Goal: Task Accomplishment & Management: Complete application form

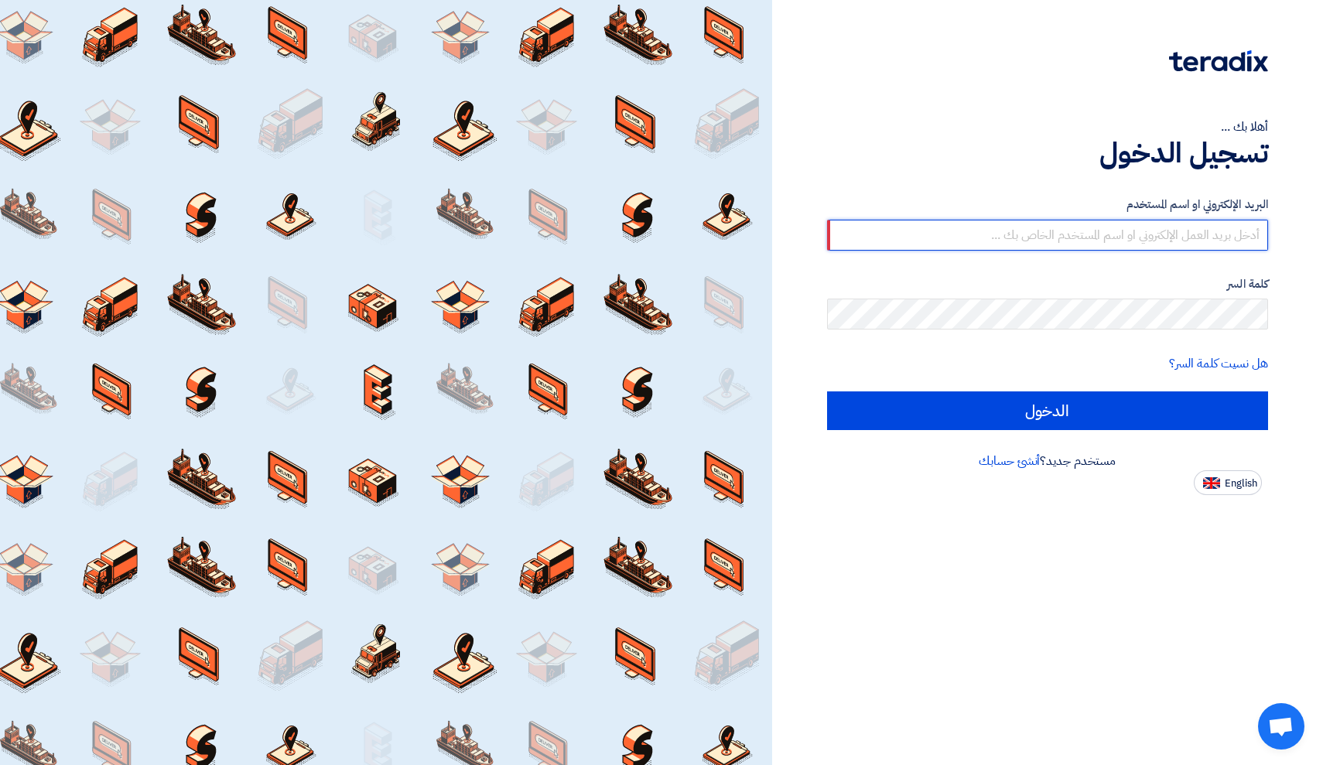
type input "[EMAIL_ADDRESS][DOMAIN_NAME]"
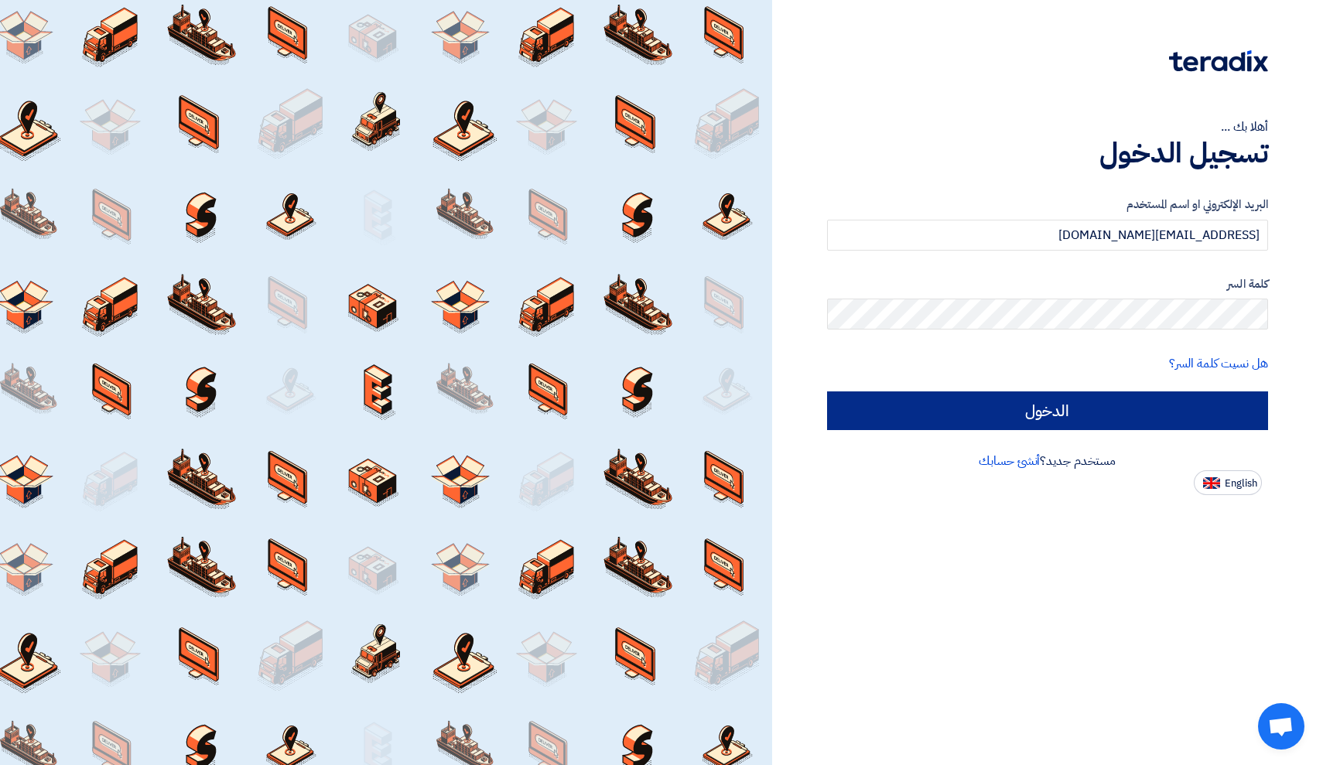
click at [1022, 411] on input "الدخول" at bounding box center [1048, 410] width 442 height 39
type input "Sign in"
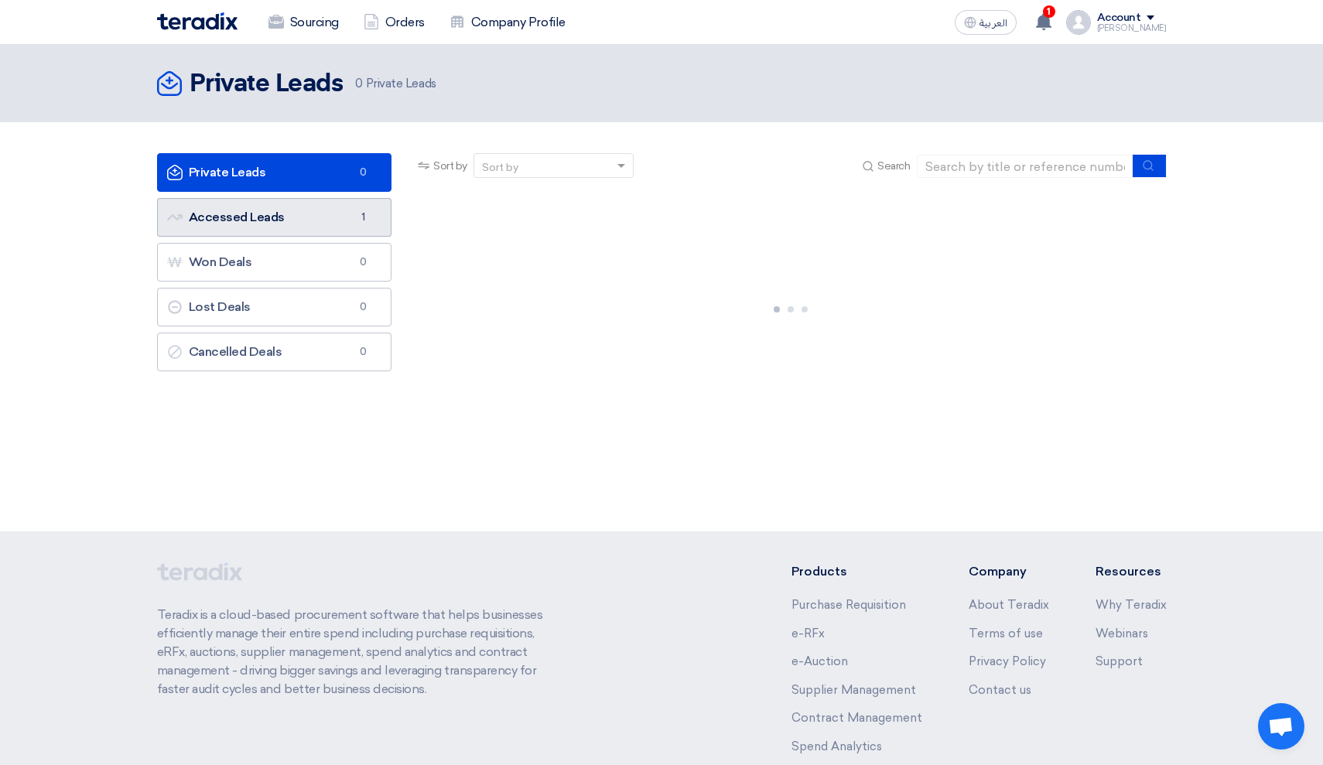
click at [295, 214] on link "Accessed Leads Accessed Leads 1" at bounding box center [274, 217] width 235 height 39
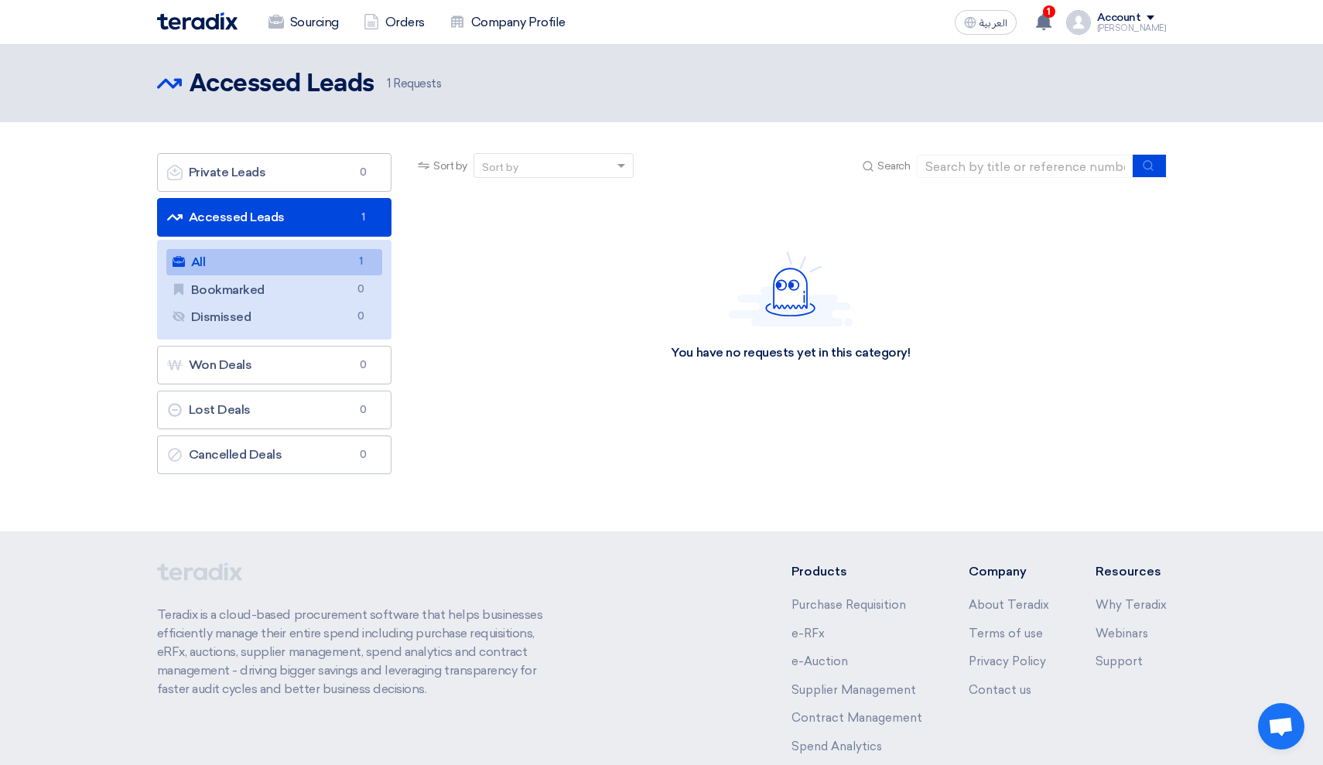
click at [259, 271] on link "All All 1" at bounding box center [274, 262] width 217 height 26
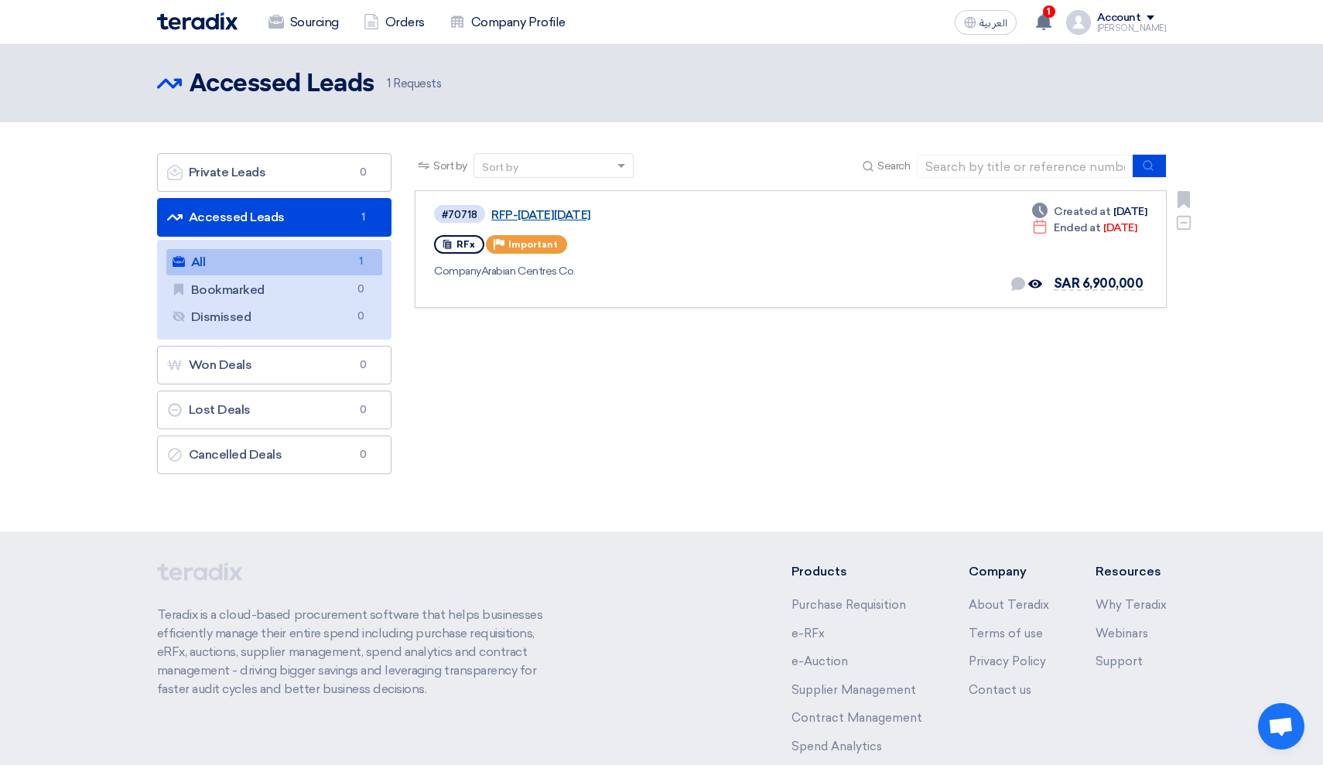
click at [532, 215] on link "RFP-[DATE][DATE]" at bounding box center [684, 215] width 387 height 14
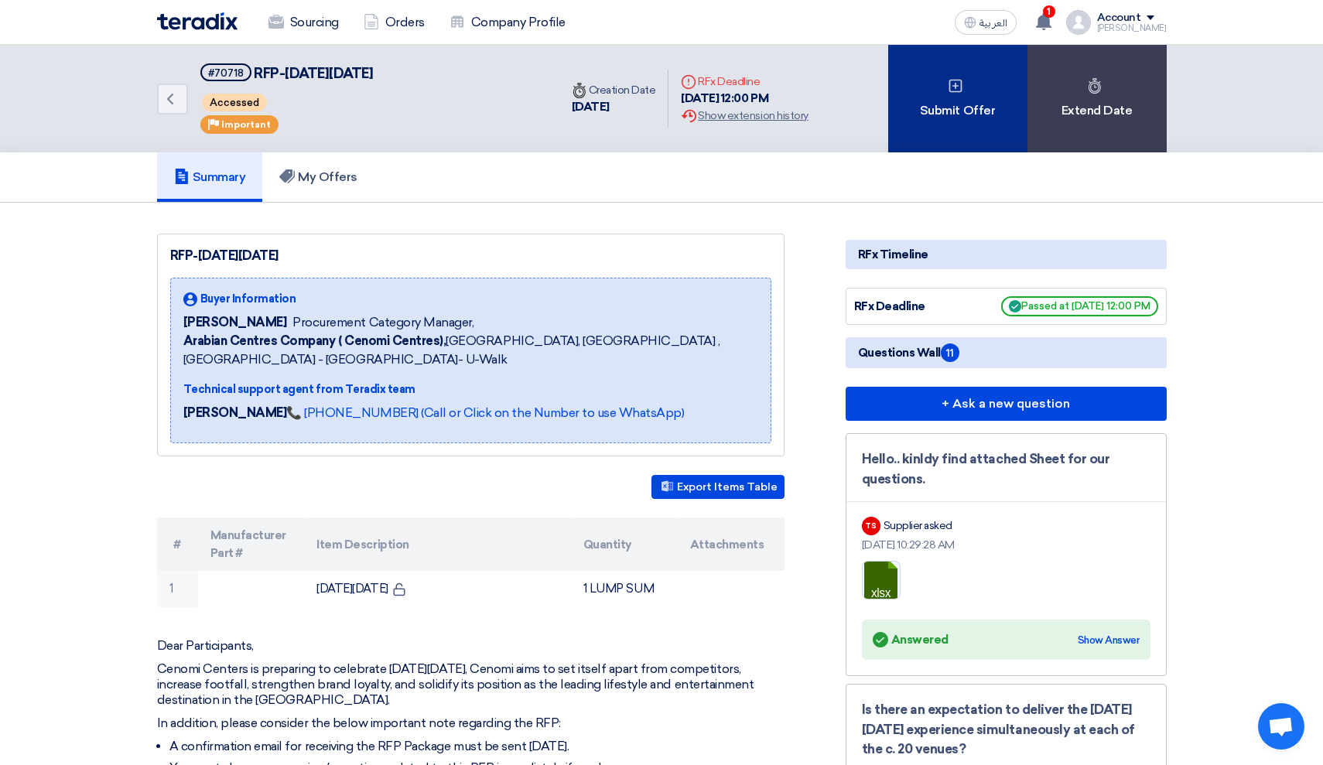
click at [934, 111] on div "Submit Offer" at bounding box center [957, 99] width 139 height 108
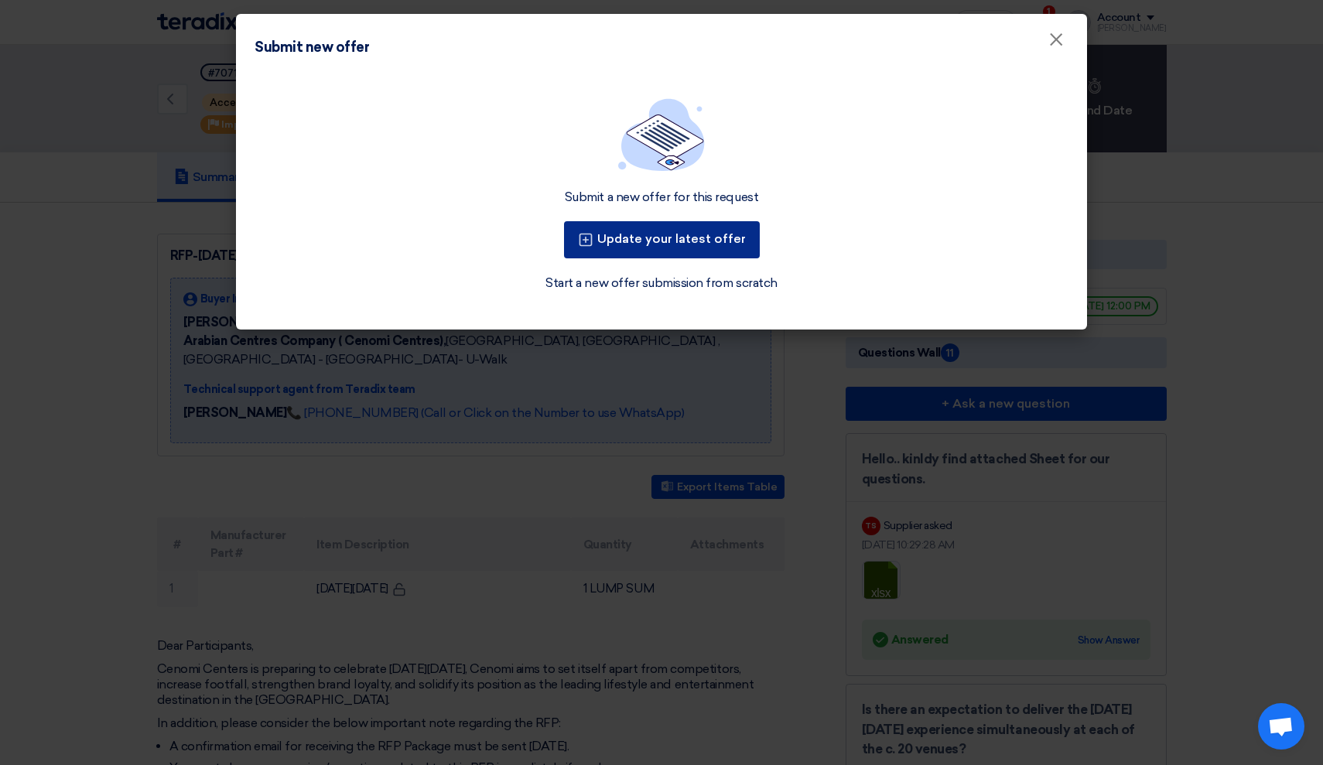
click at [689, 241] on button "Update your latest offer" at bounding box center [662, 239] width 196 height 37
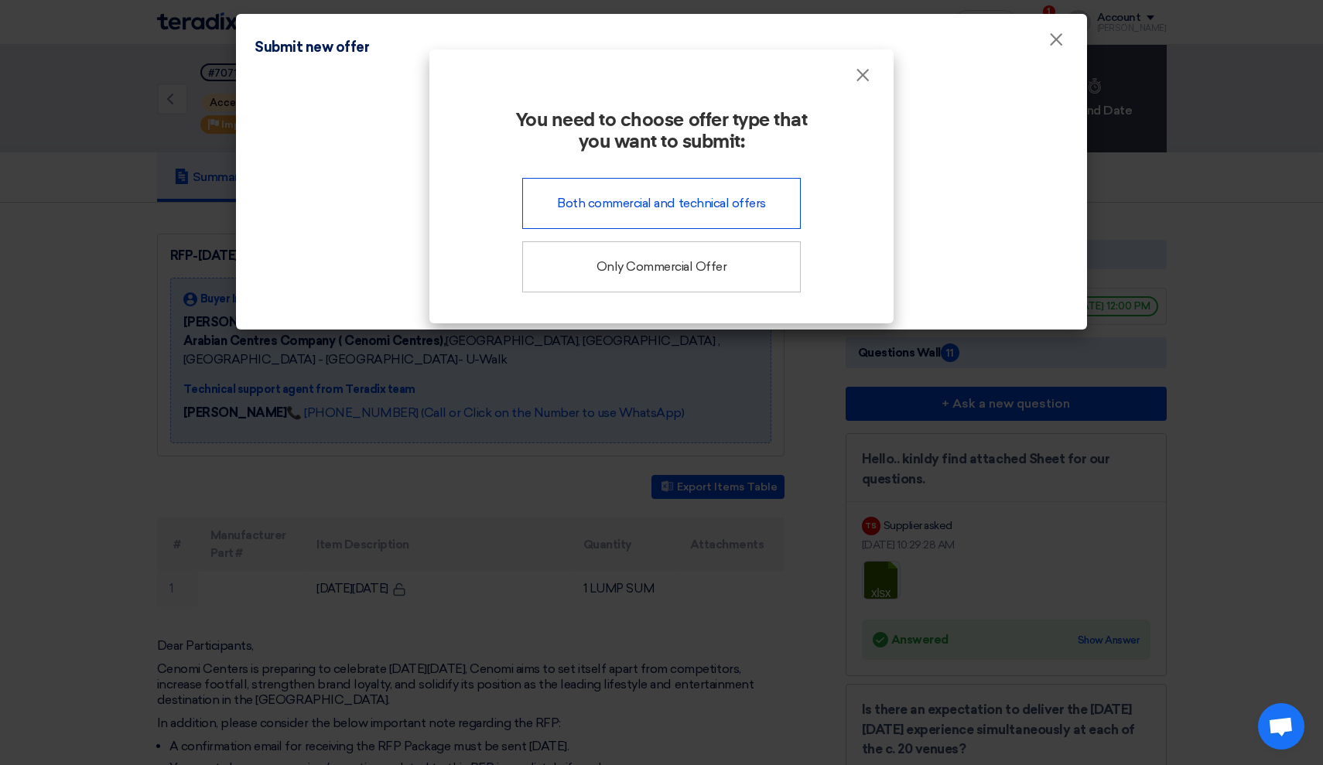
click at [695, 205] on div "Both commercial and technical offers" at bounding box center [661, 203] width 278 height 51
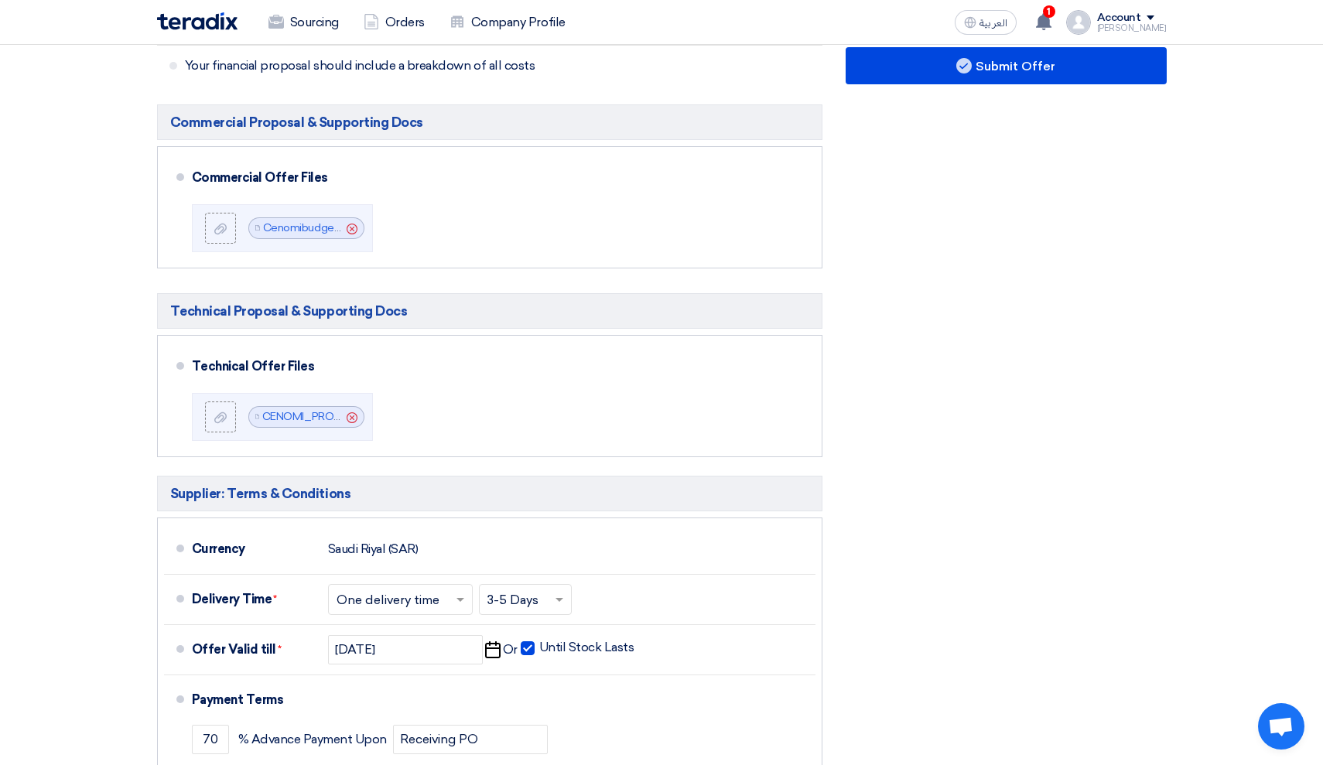
scroll to position [633, 0]
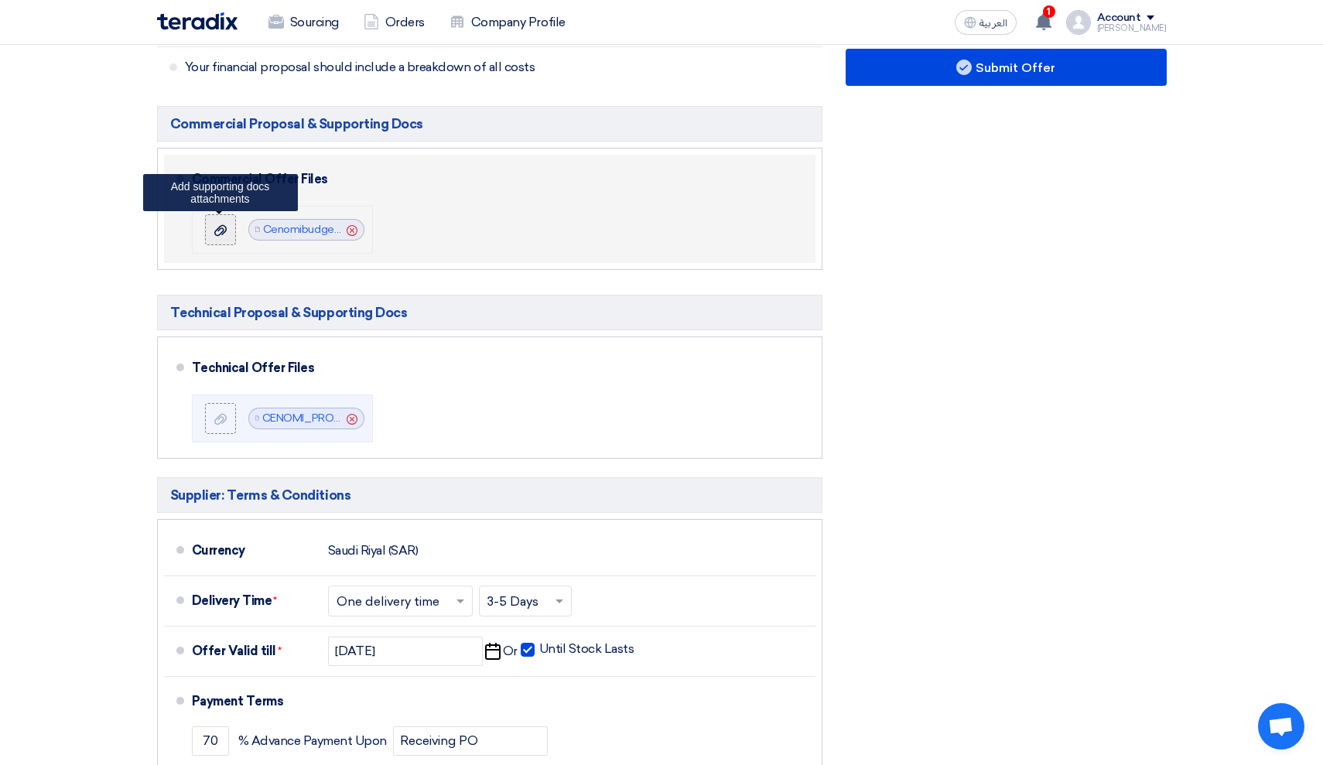
click at [207, 237] on label at bounding box center [220, 229] width 31 height 31
click at [0, 0] on input "file" at bounding box center [0, 0] width 0 height 0
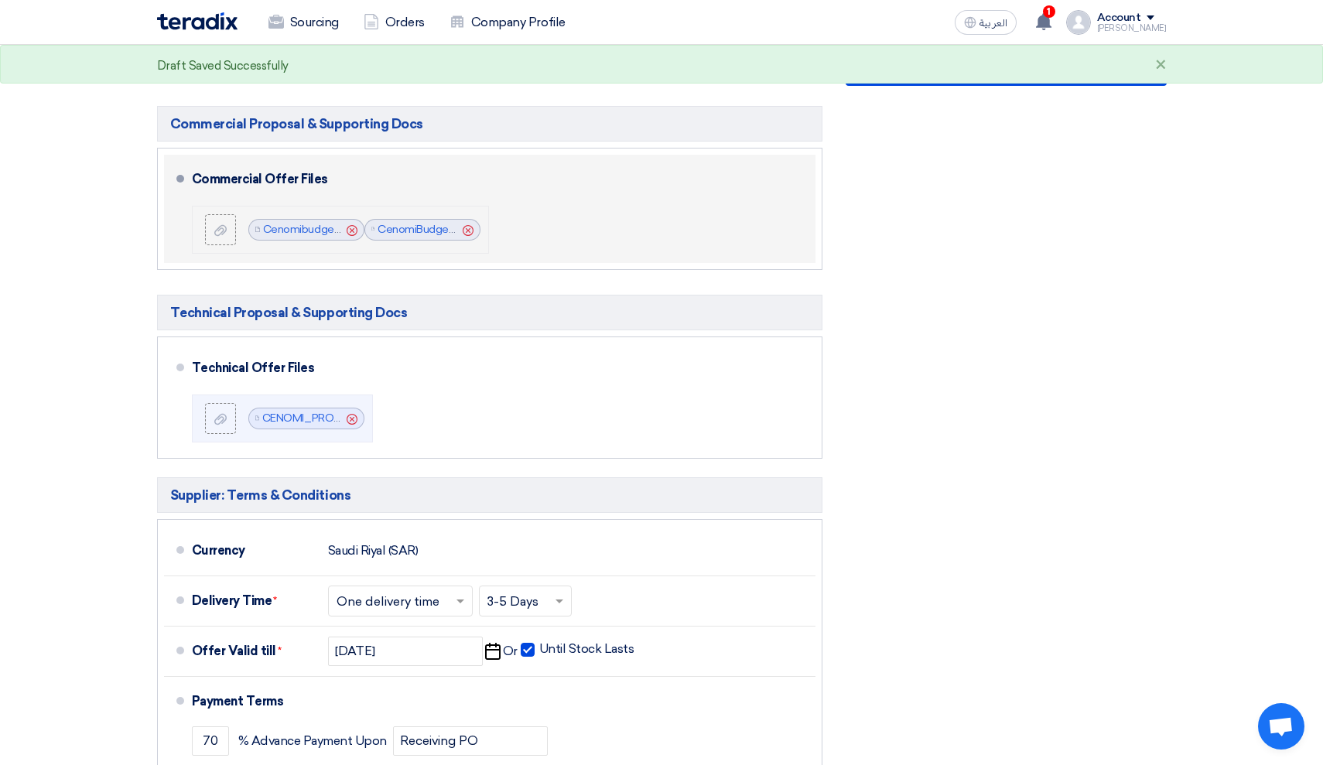
click at [465, 225] on use at bounding box center [468, 229] width 11 height 11
click at [353, 227] on icon "Cancel" at bounding box center [352, 230] width 11 height 11
click at [225, 225] on icon at bounding box center [220, 230] width 12 height 12
click at [0, 0] on input "file" at bounding box center [0, 0] width 0 height 0
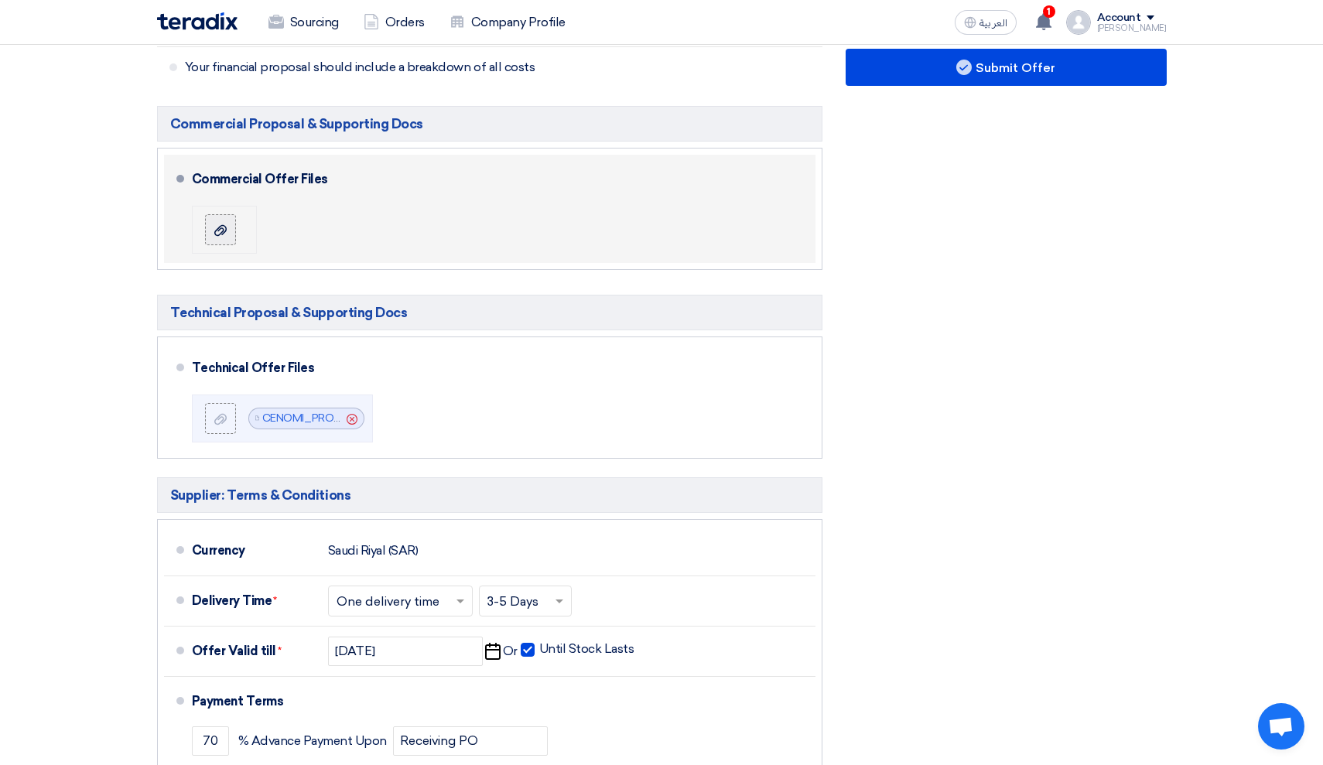
click at [227, 223] on div at bounding box center [220, 229] width 19 height 15
click at [0, 0] on input "file" at bounding box center [0, 0] width 0 height 0
click at [223, 228] on use at bounding box center [220, 229] width 12 height 11
click at [0, 0] on input "file" at bounding box center [0, 0] width 0 height 0
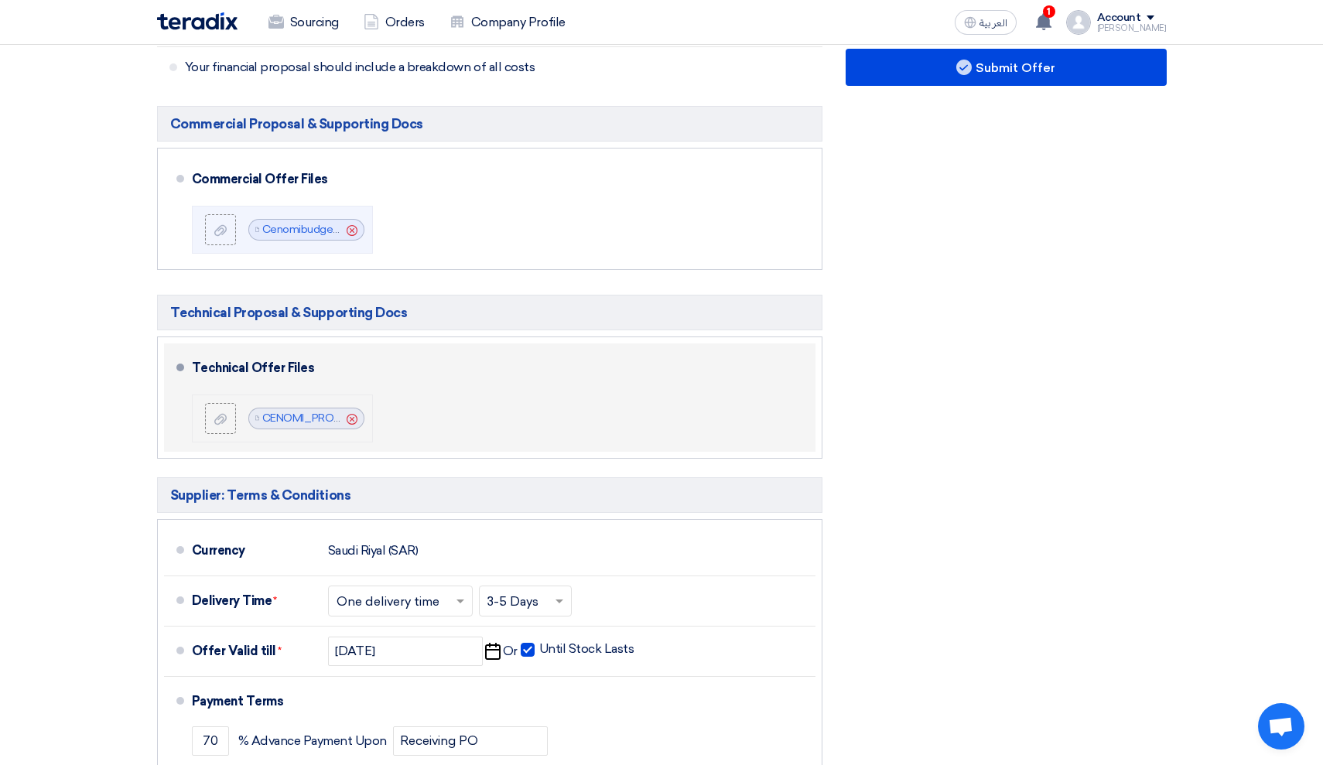
click at [353, 418] on use at bounding box center [352, 418] width 11 height 11
click at [217, 404] on label at bounding box center [220, 418] width 31 height 31
click at [0, 0] on input "file" at bounding box center [0, 0] width 0 height 0
click at [274, 418] on link "CENOMI_PROPOSAL_Final_1755172018023.pdf" at bounding box center [378, 417] width 234 height 13
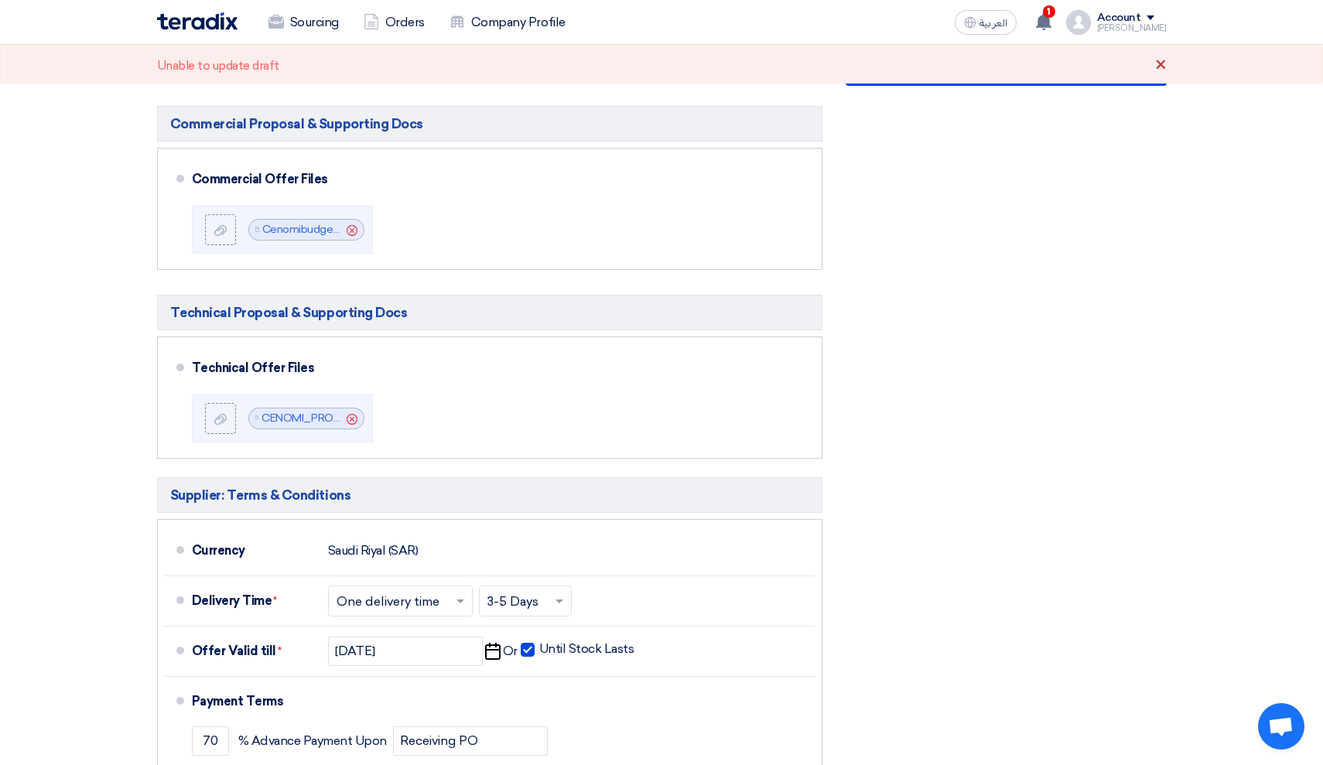
click at [1156, 63] on div "×" at bounding box center [1161, 65] width 12 height 19
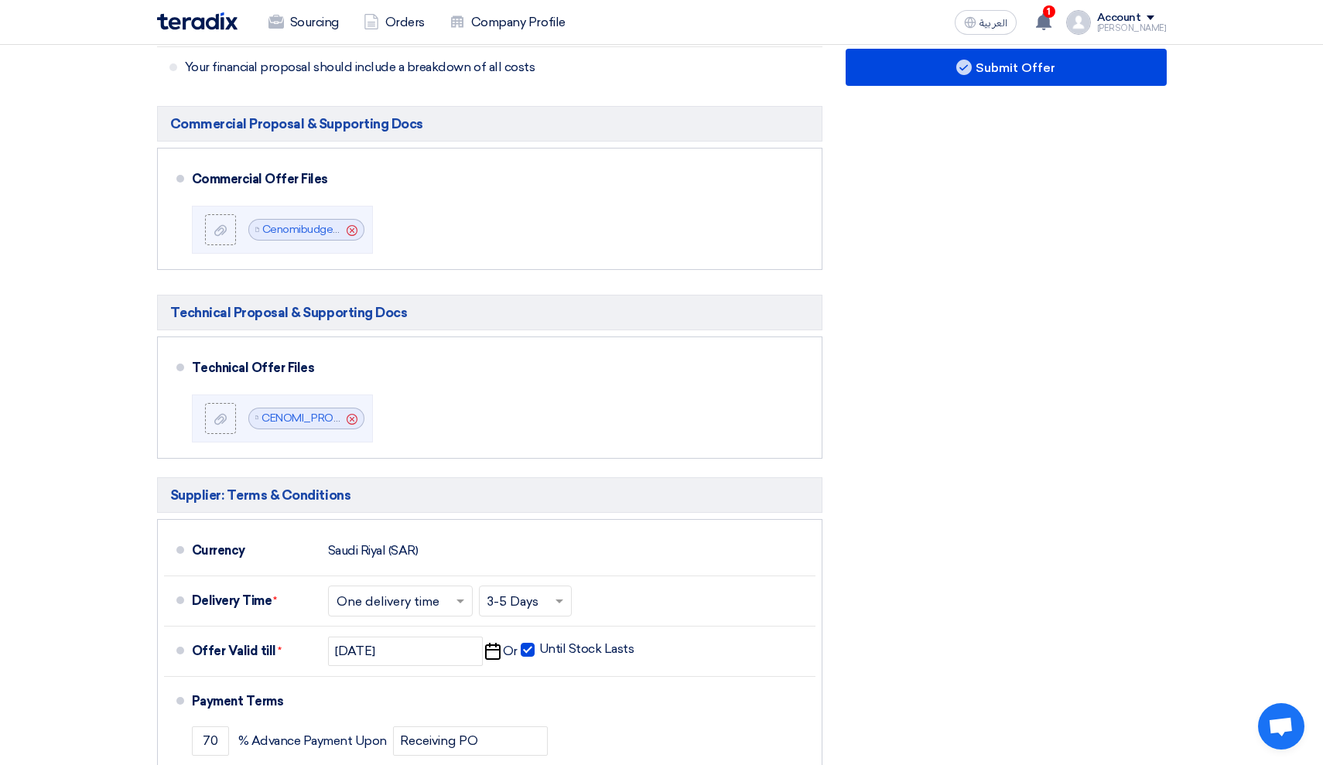
click at [866, 227] on div "Financial Offer Summary Subtotal [GEOGRAPHIC_DATA] (SAR) 6,000,000 Taxes Draft" at bounding box center [1006, 339] width 344 height 1121
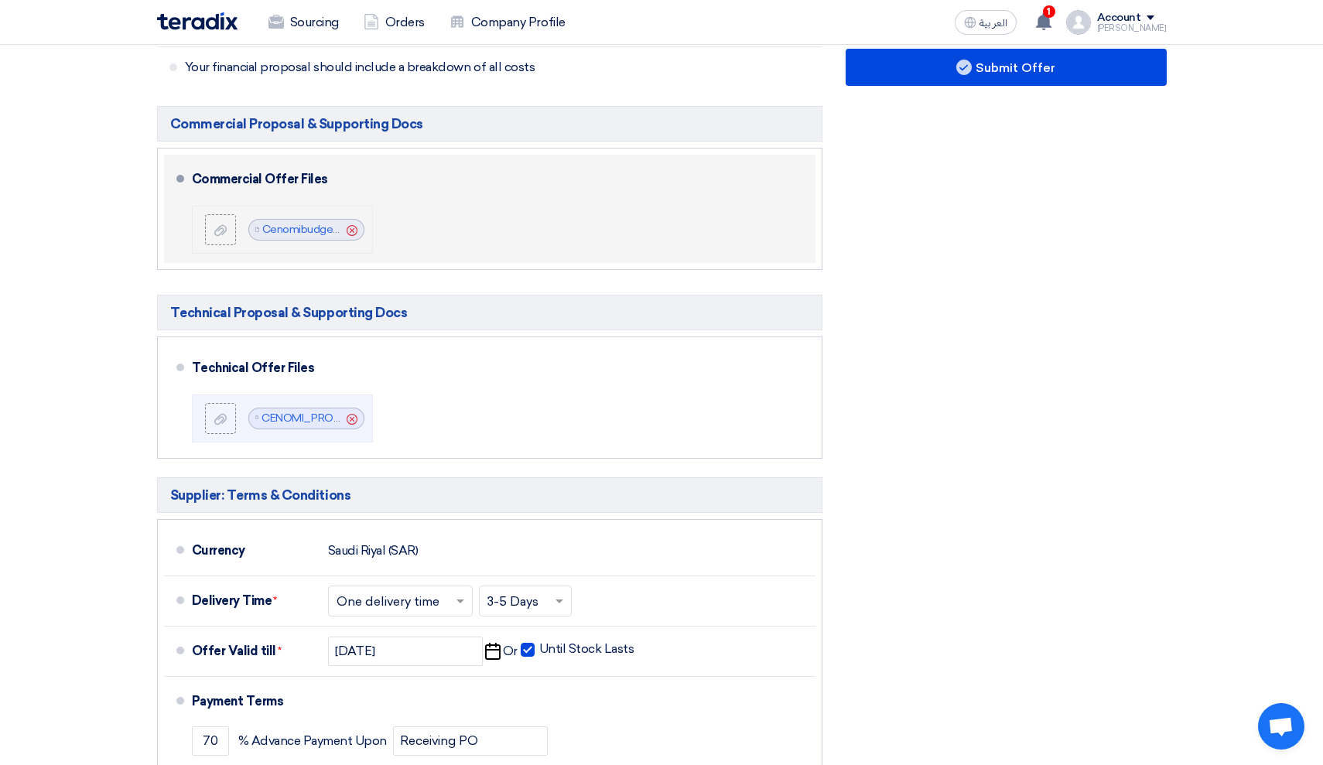
click at [350, 230] on icon "Cancel" at bounding box center [352, 230] width 11 height 11
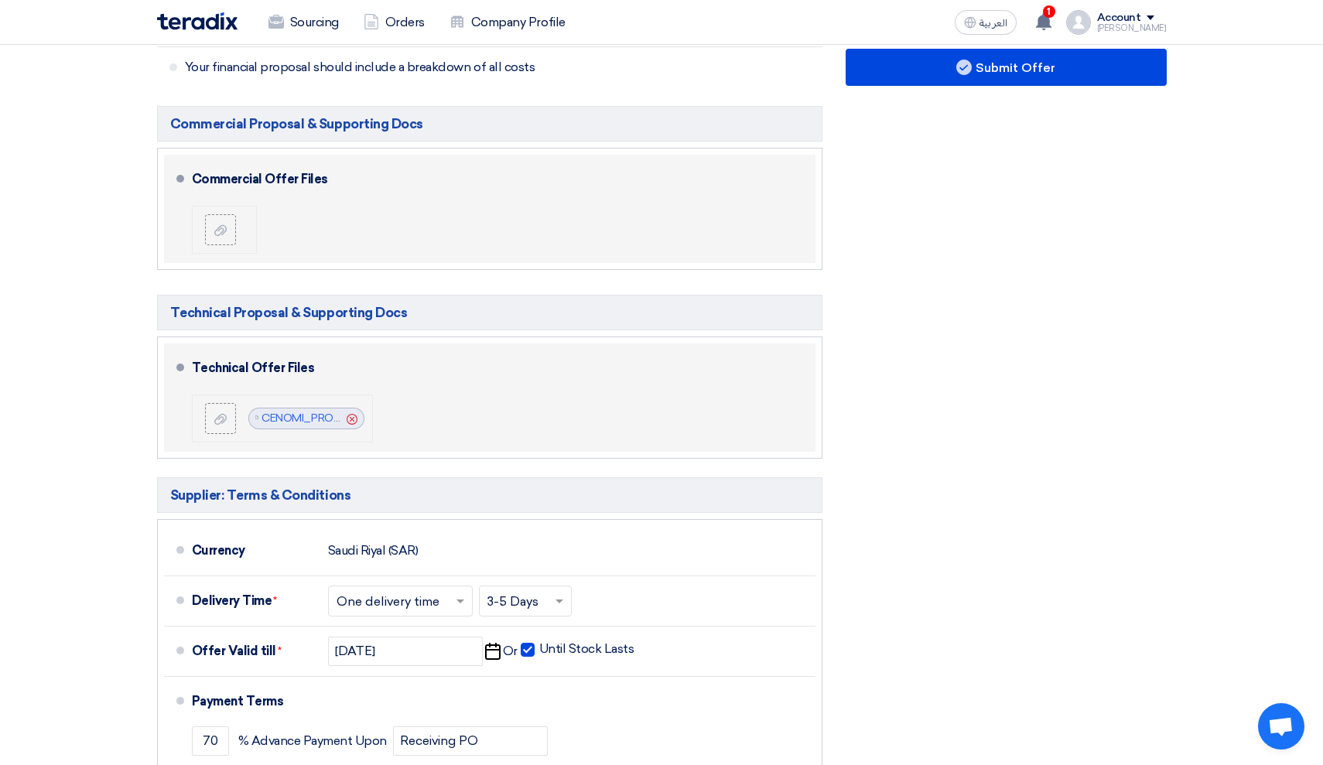
click at [350, 411] on div "Cancel" at bounding box center [351, 418] width 17 height 15
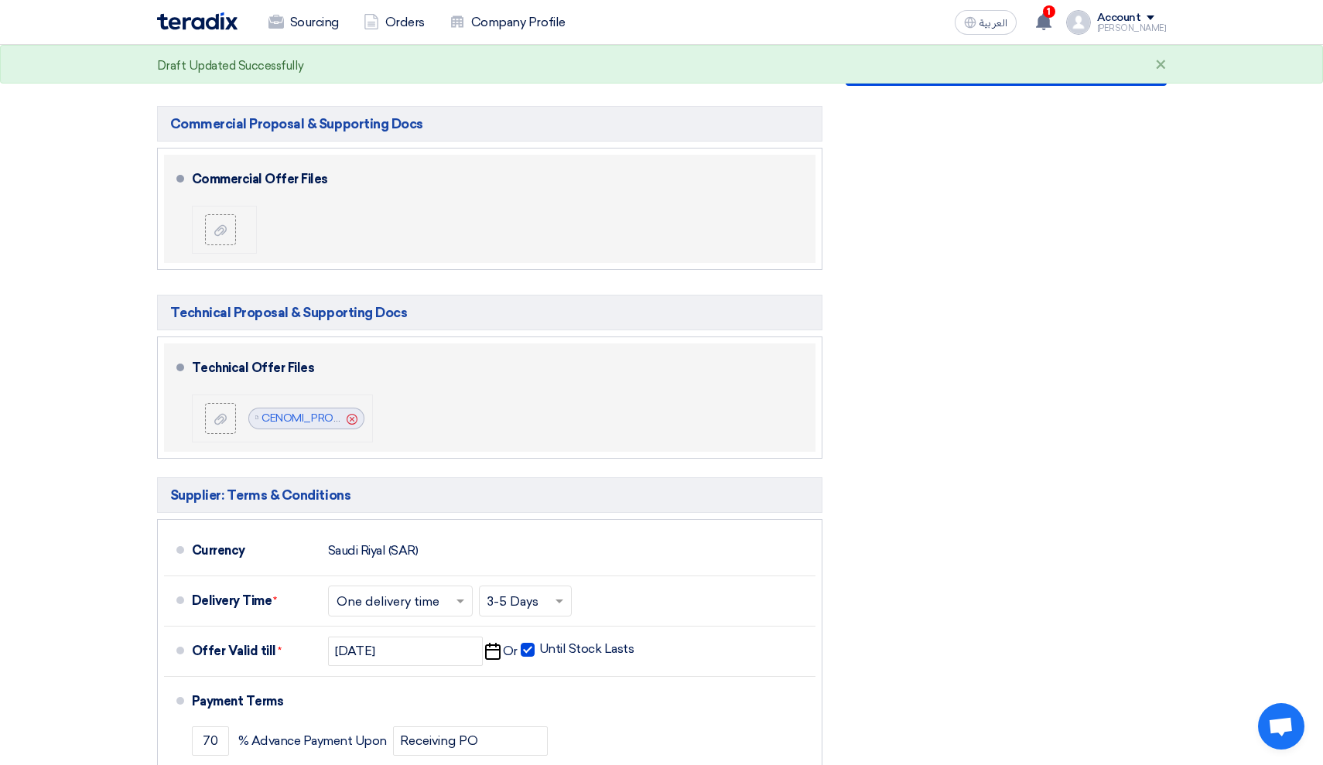
click at [350, 414] on icon "Cancel" at bounding box center [352, 419] width 11 height 11
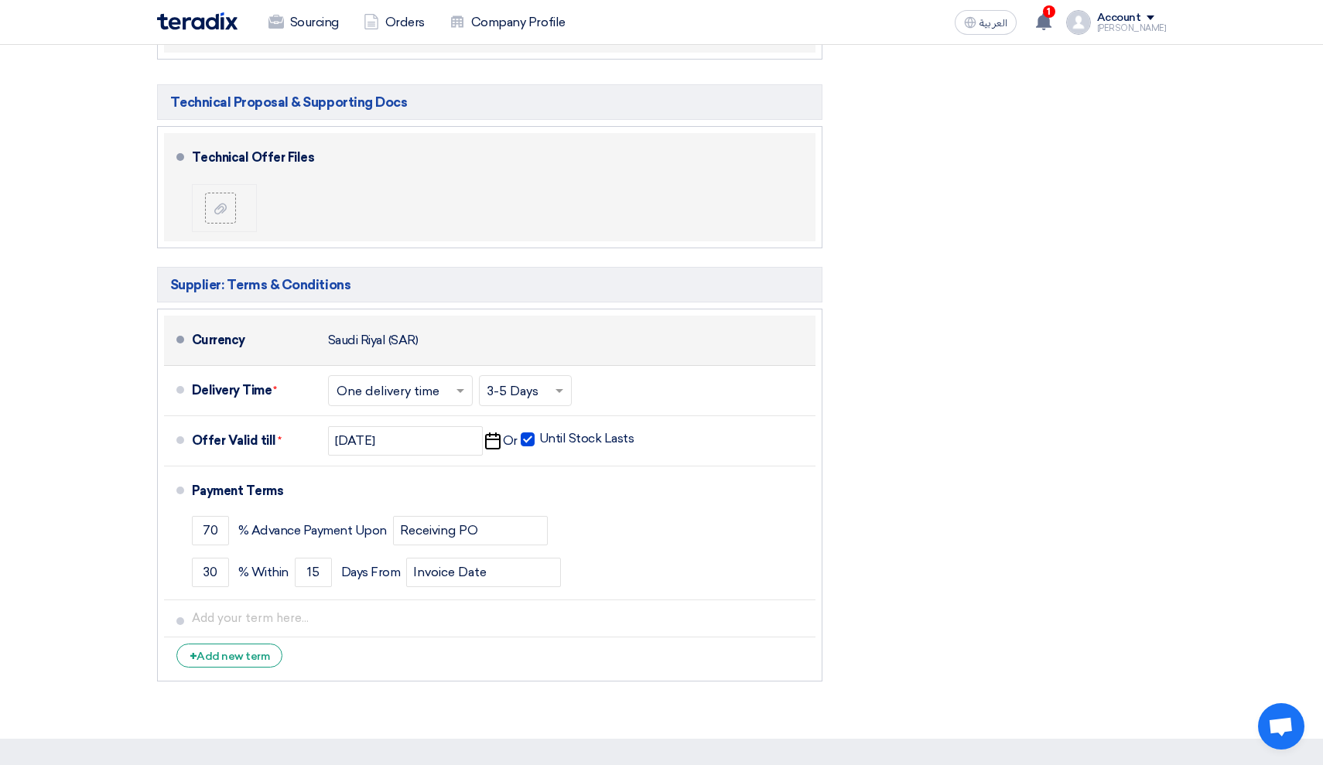
scroll to position [843, 0]
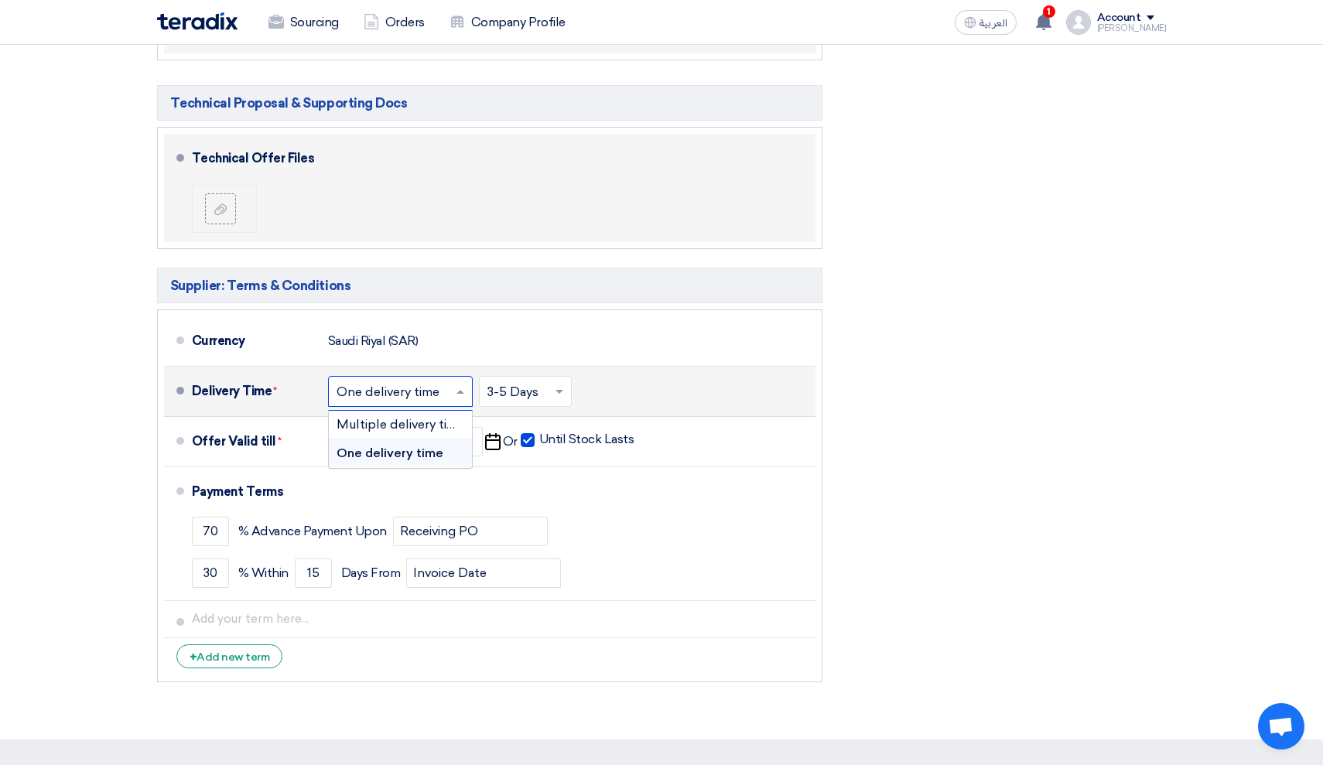
click at [435, 405] on div "Choose delivery time ... × One delivery time ×" at bounding box center [400, 391] width 145 height 31
click at [446, 427] on span "Multiple delivery times" at bounding box center [403, 424] width 134 height 15
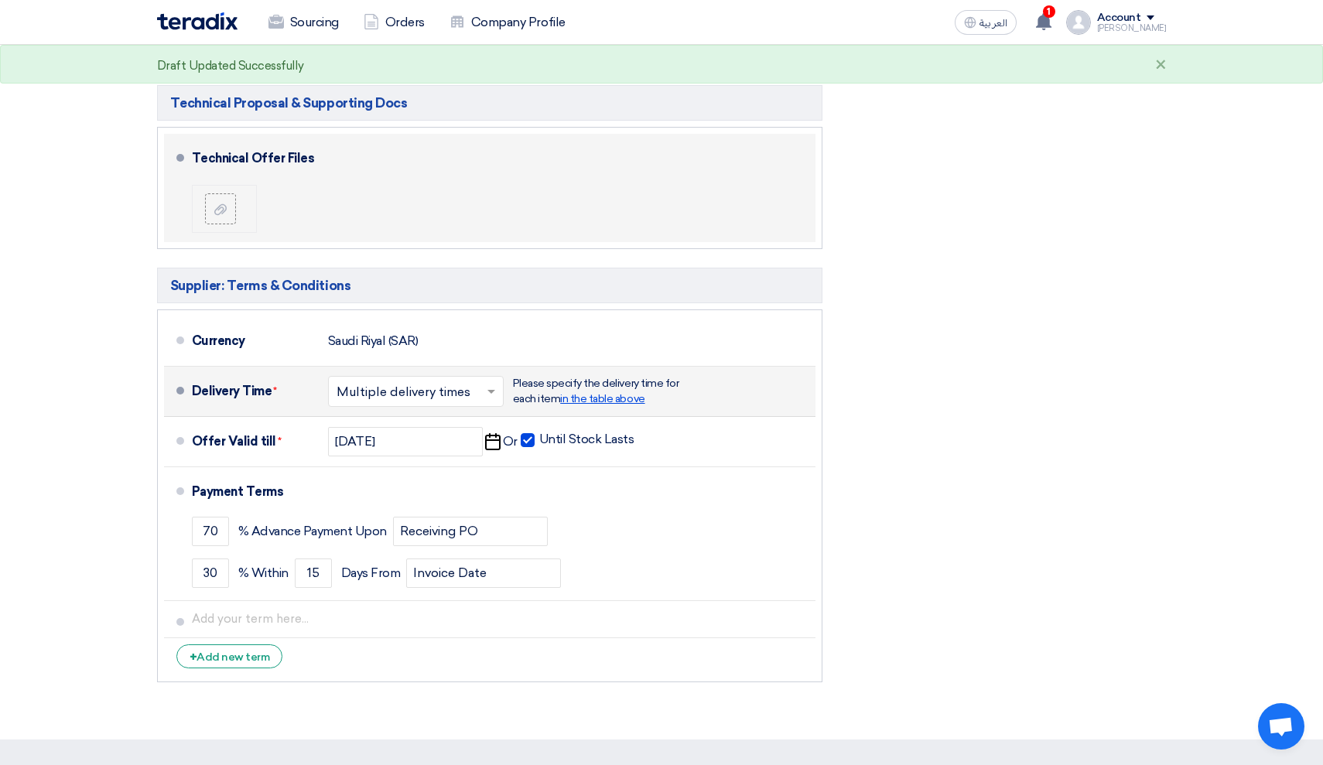
click at [578, 402] on span "in the table above" at bounding box center [602, 398] width 84 height 13
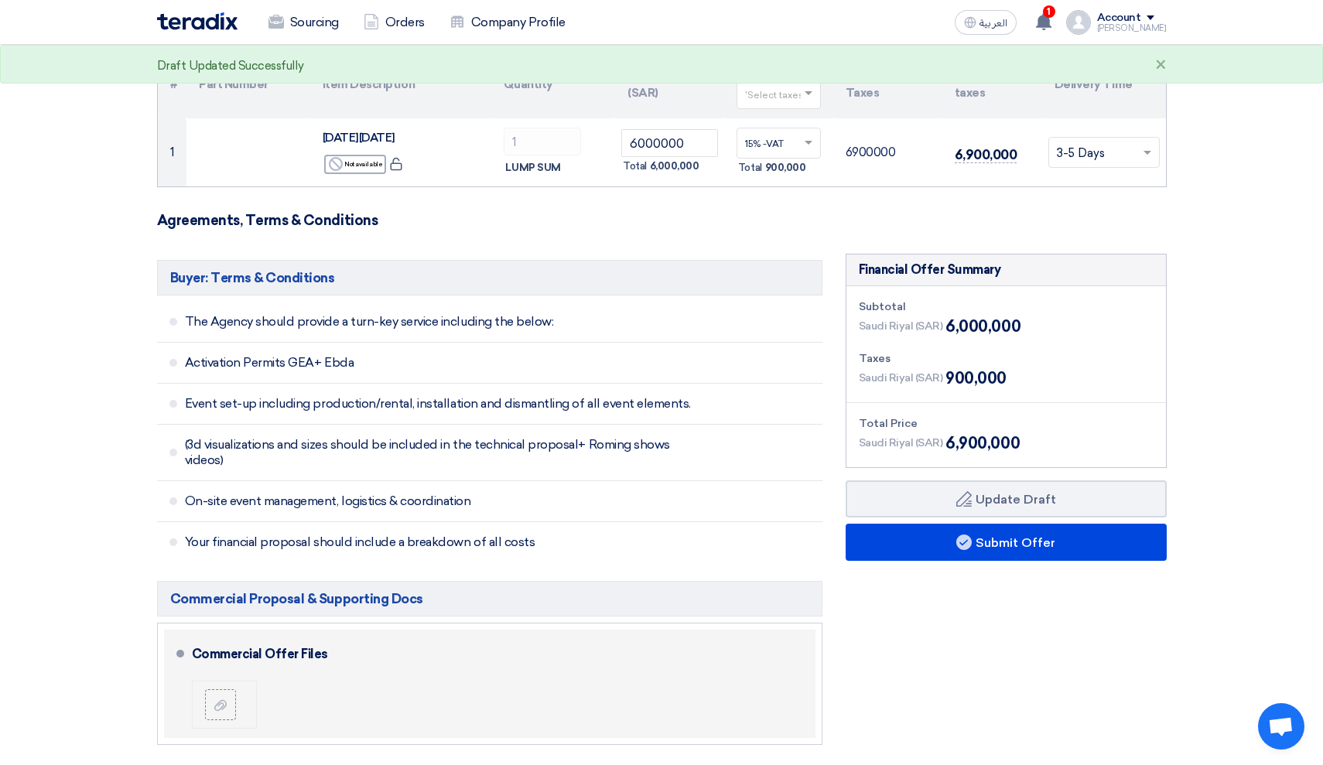
scroll to position [0, 0]
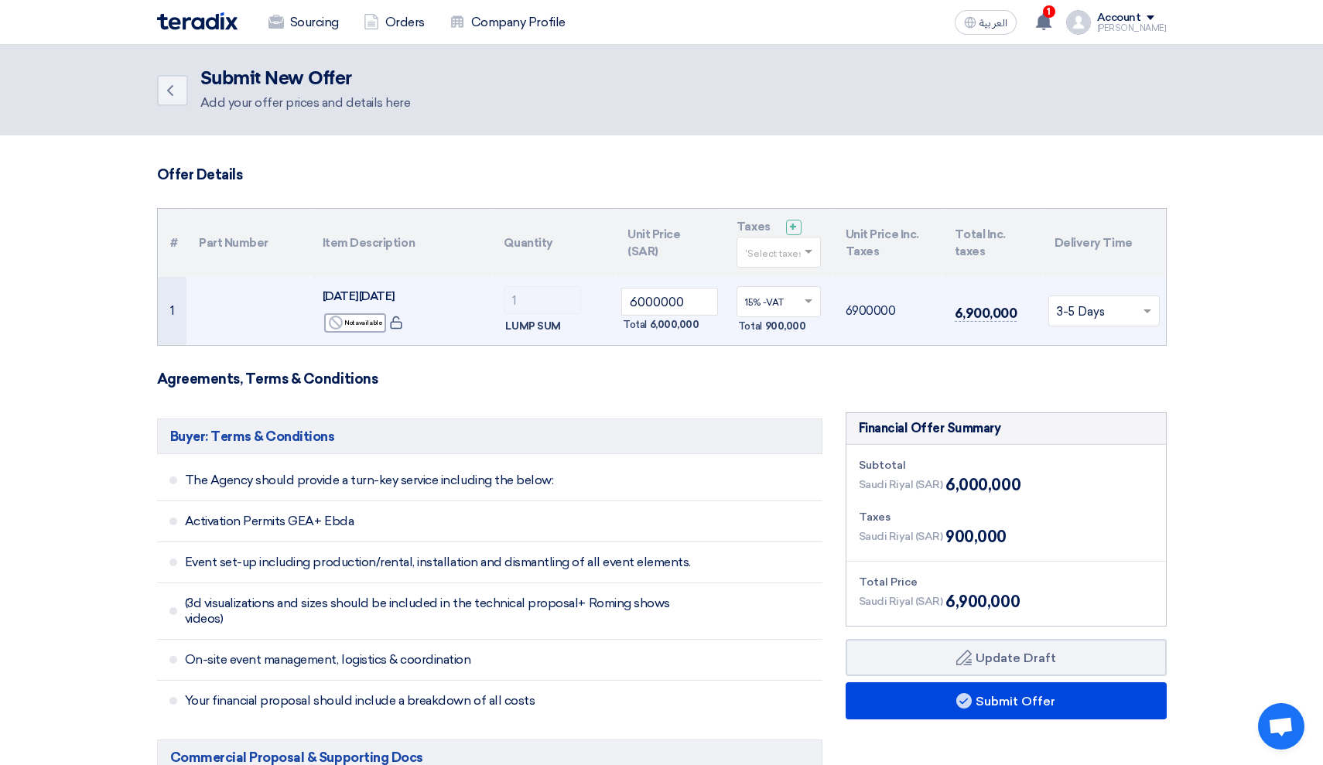
click at [1118, 302] on input "text" at bounding box center [1096, 312] width 79 height 26
click at [1116, 338] on span "1-2 Days (Stock)" at bounding box center [1102, 341] width 90 height 14
click at [1117, 309] on input "text" at bounding box center [1096, 312] width 79 height 26
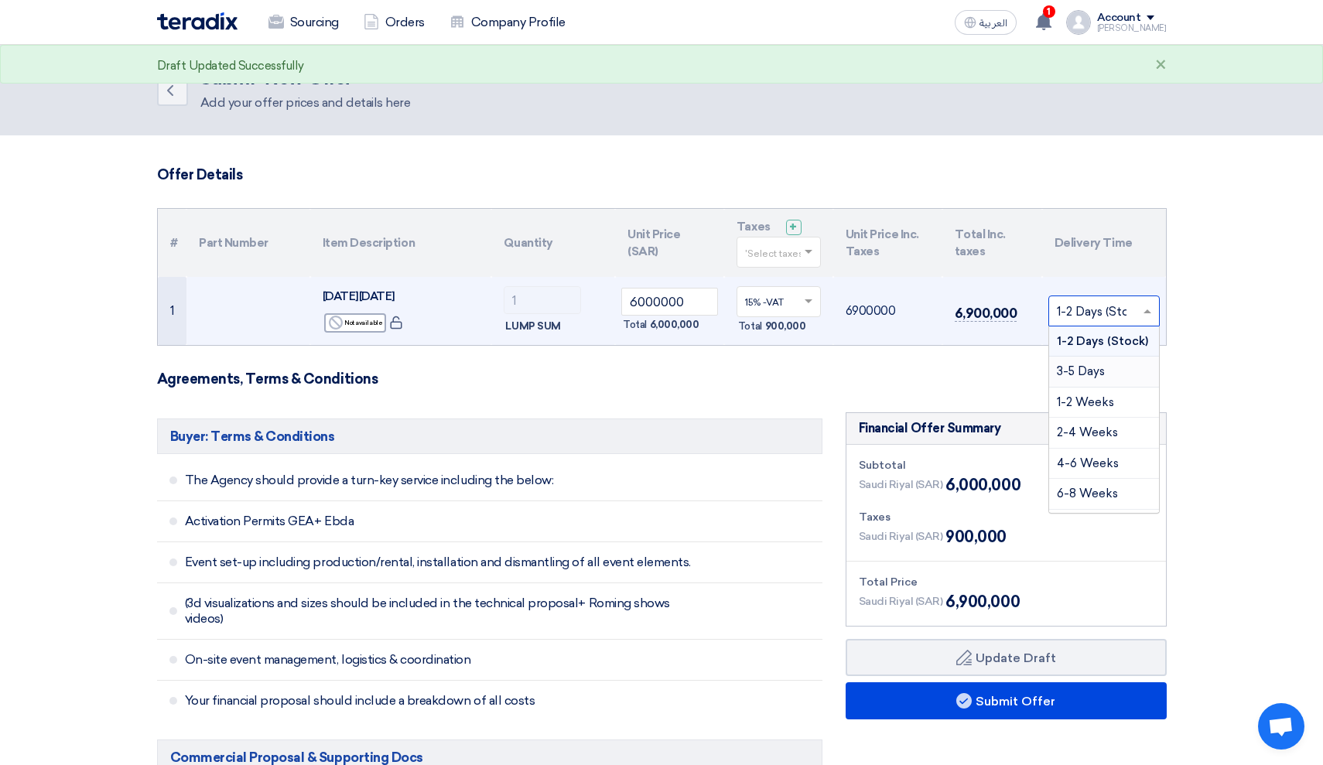
click at [1122, 365] on div "3-5 Days" at bounding box center [1104, 372] width 110 height 31
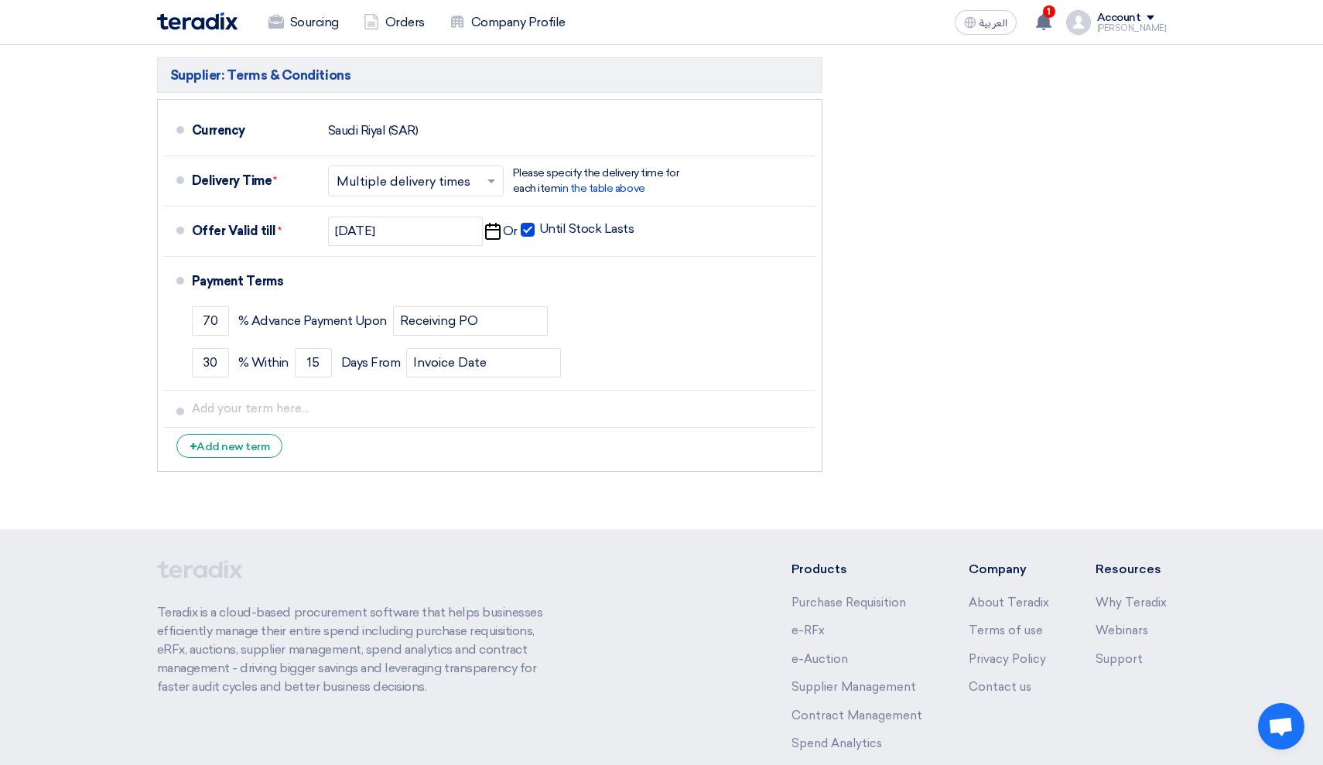
scroll to position [1053, 0]
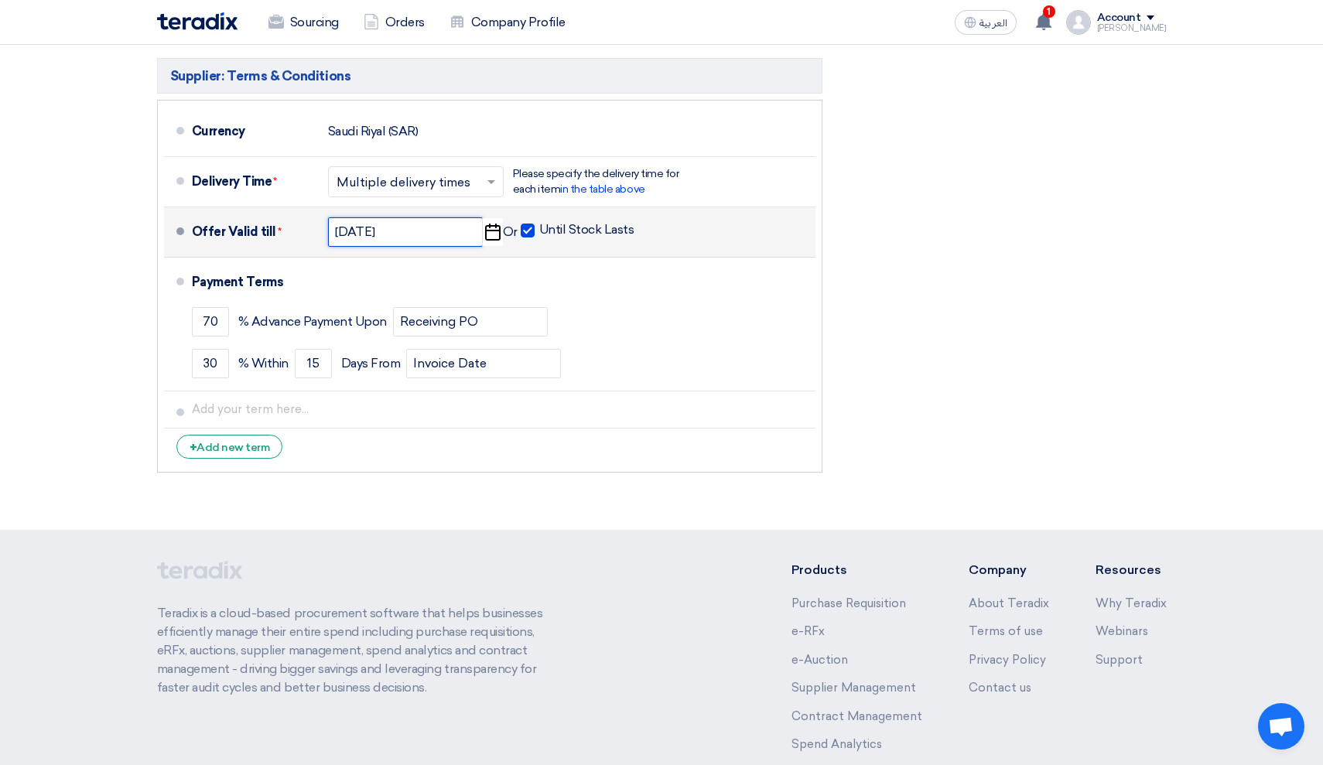
click at [468, 233] on input "[DATE]" at bounding box center [405, 231] width 155 height 29
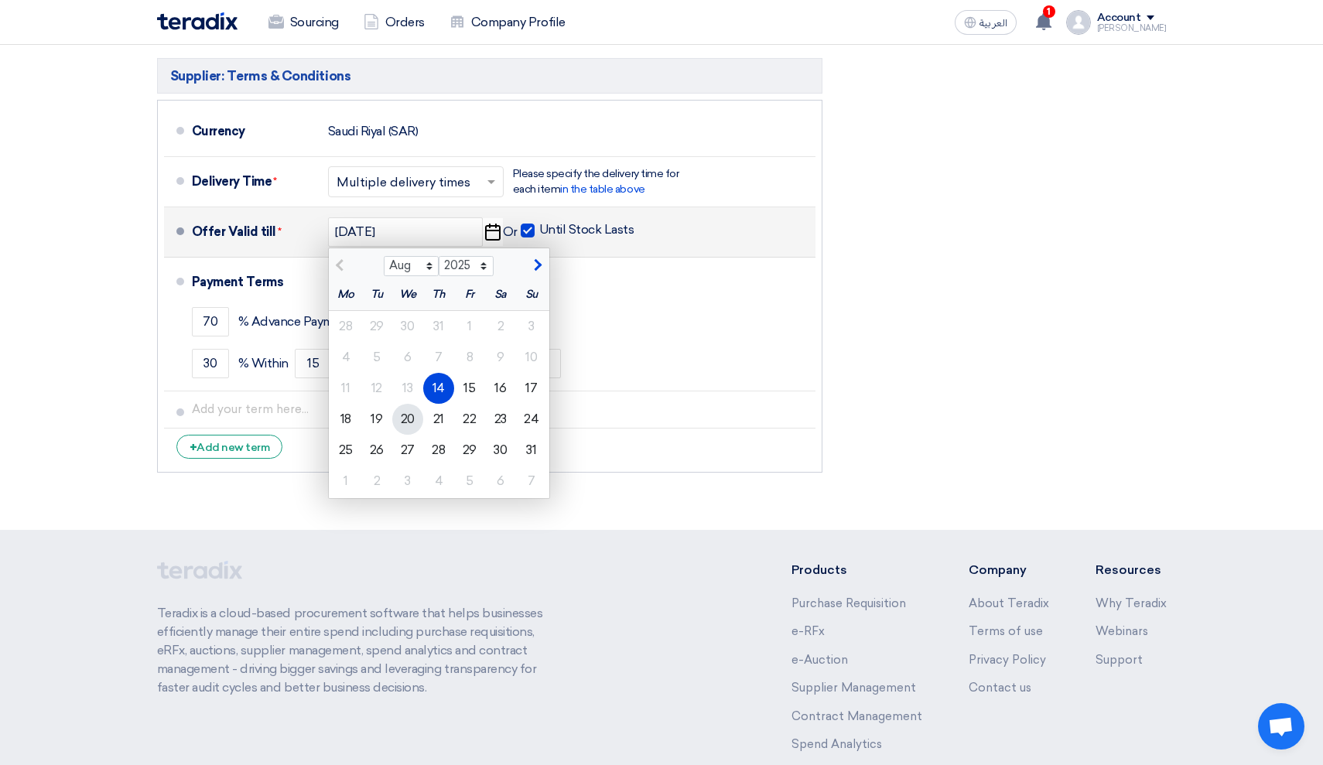
click at [405, 424] on div "20" at bounding box center [407, 419] width 31 height 31
type input "[DATE]"
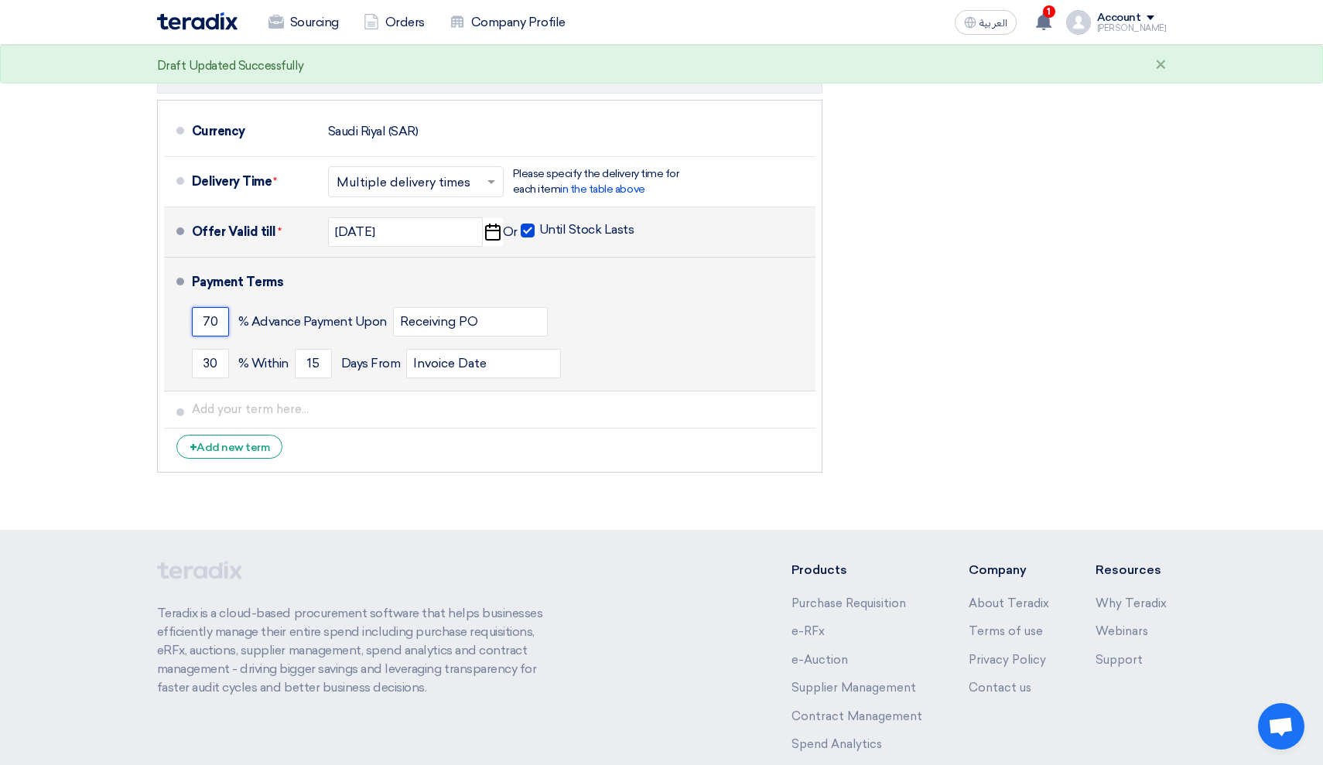
click at [220, 326] on input "70" at bounding box center [210, 321] width 37 height 29
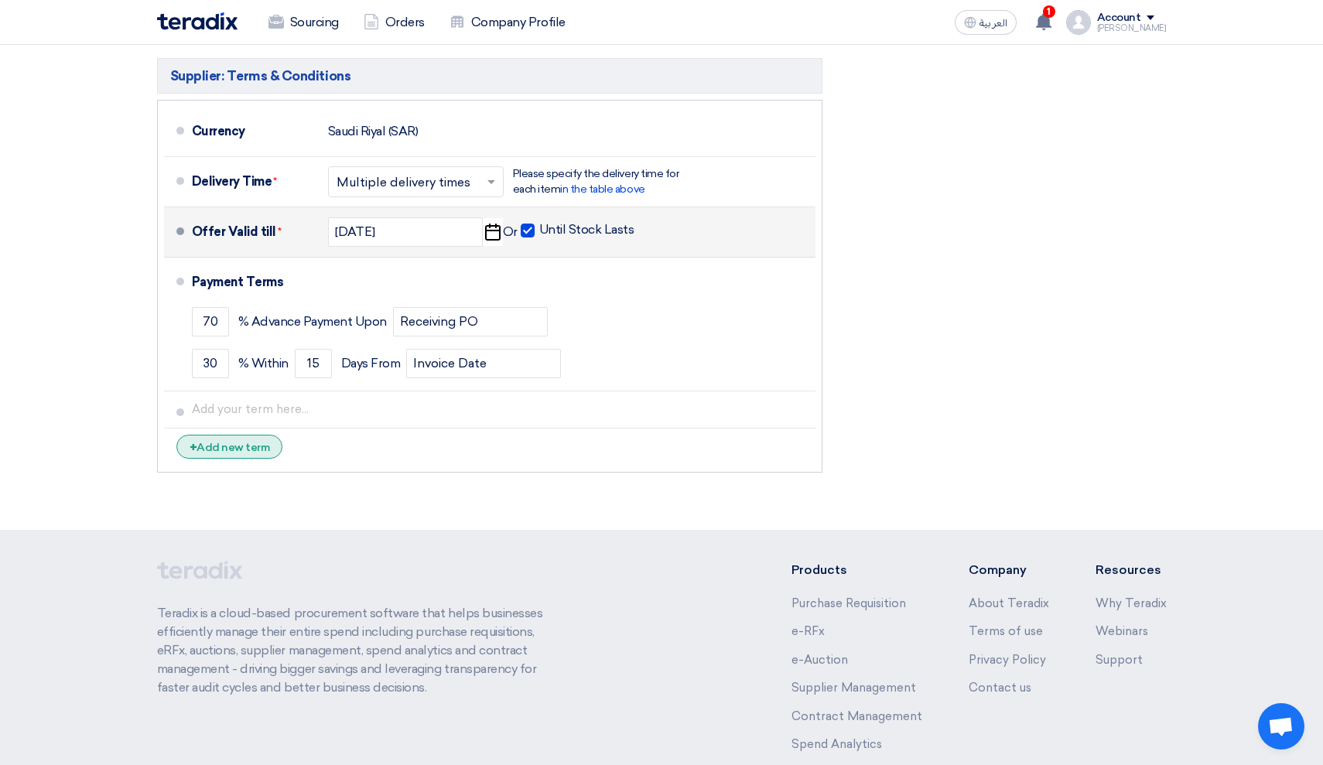
click at [239, 445] on div "+ Add new term" at bounding box center [229, 447] width 107 height 24
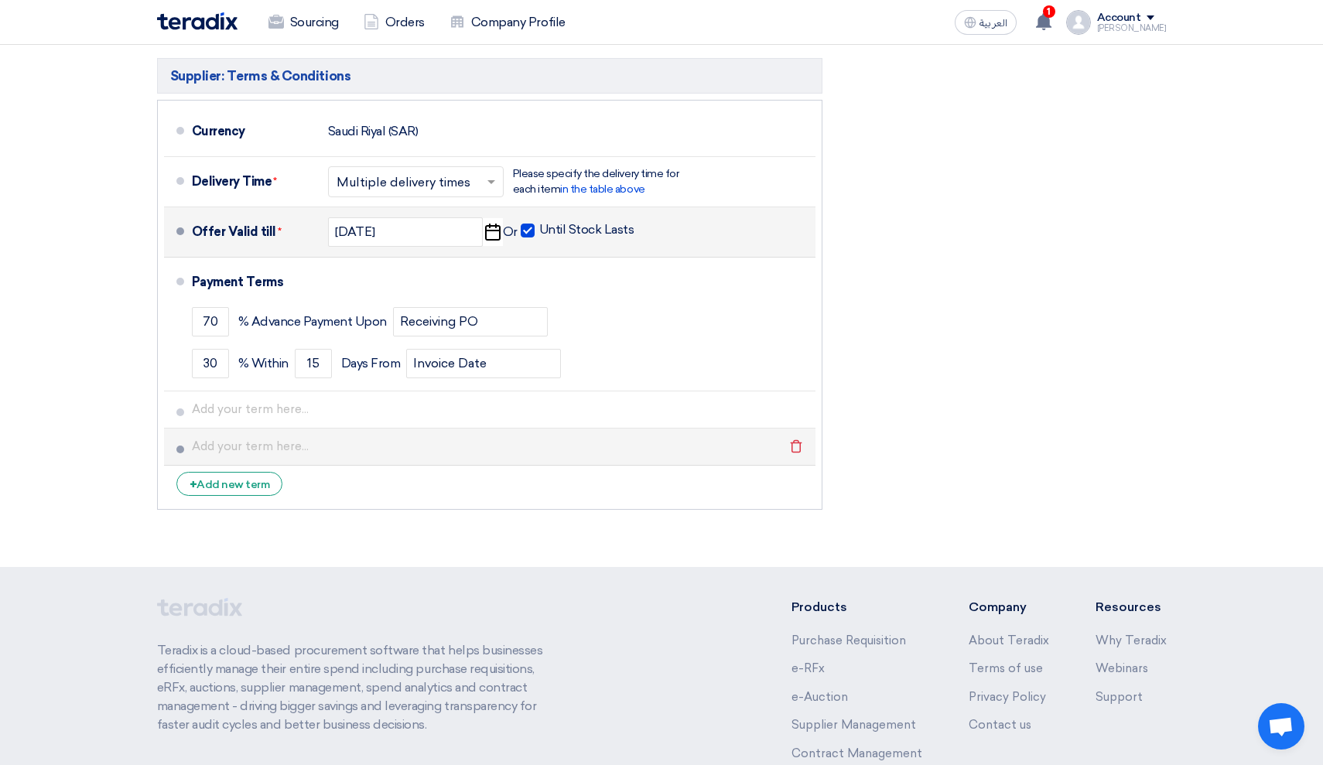
click at [269, 428] on li "Delete" at bounding box center [489, 446] width 651 height 37
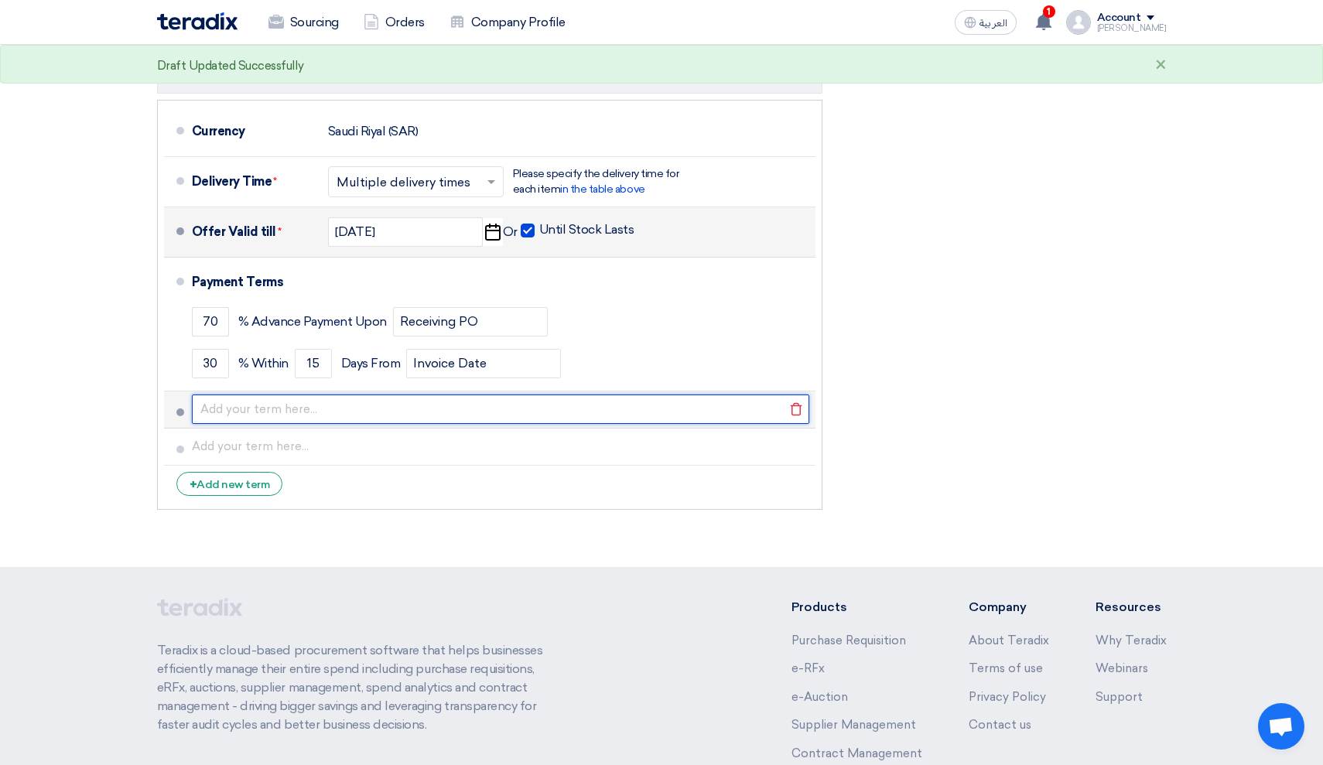
click at [269, 412] on input "text" at bounding box center [500, 408] width 617 height 29
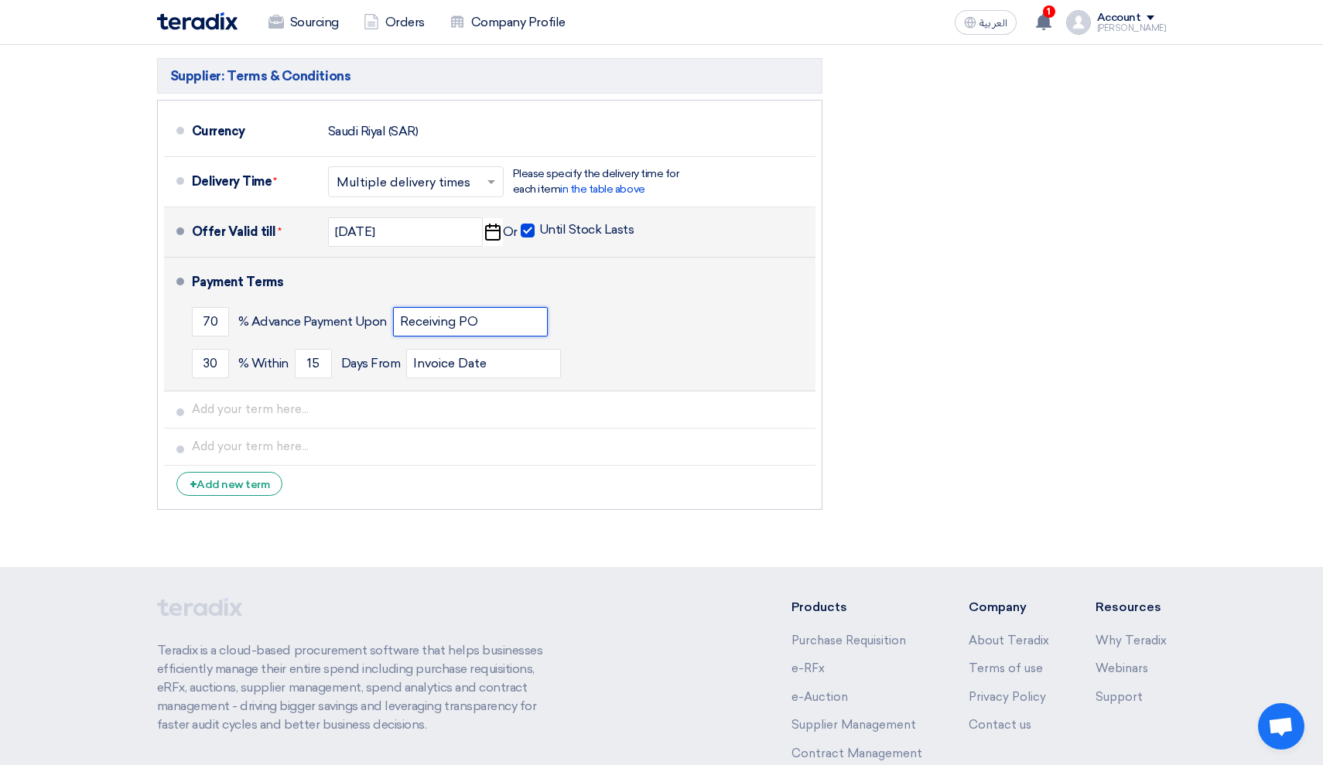
click at [522, 324] on input "Receiving PO" at bounding box center [470, 321] width 155 height 29
click at [213, 319] on input "70" at bounding box center [210, 321] width 37 height 29
click at [511, 333] on input "Receiving PO" at bounding box center [470, 321] width 155 height 29
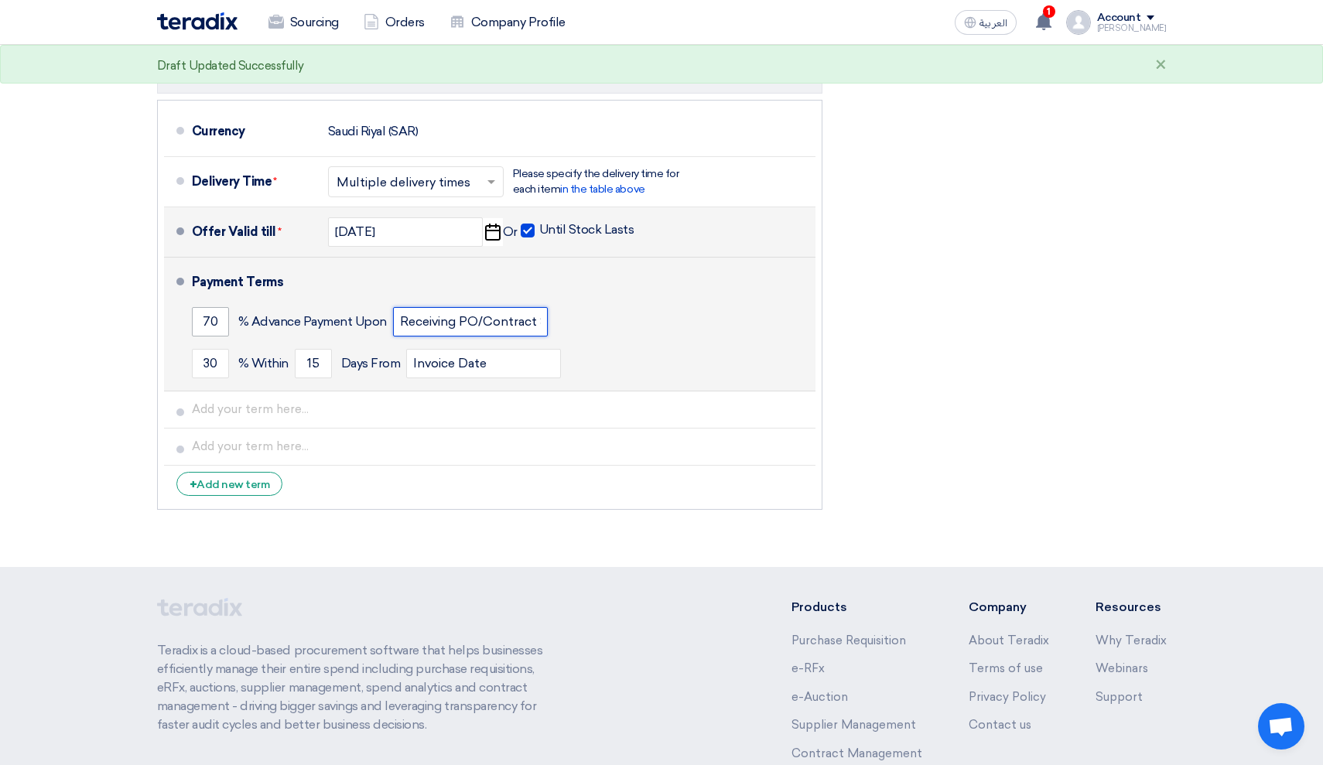
type input "Receiving PO/Contract Signoff"
click at [217, 328] on input "70" at bounding box center [210, 321] width 37 height 29
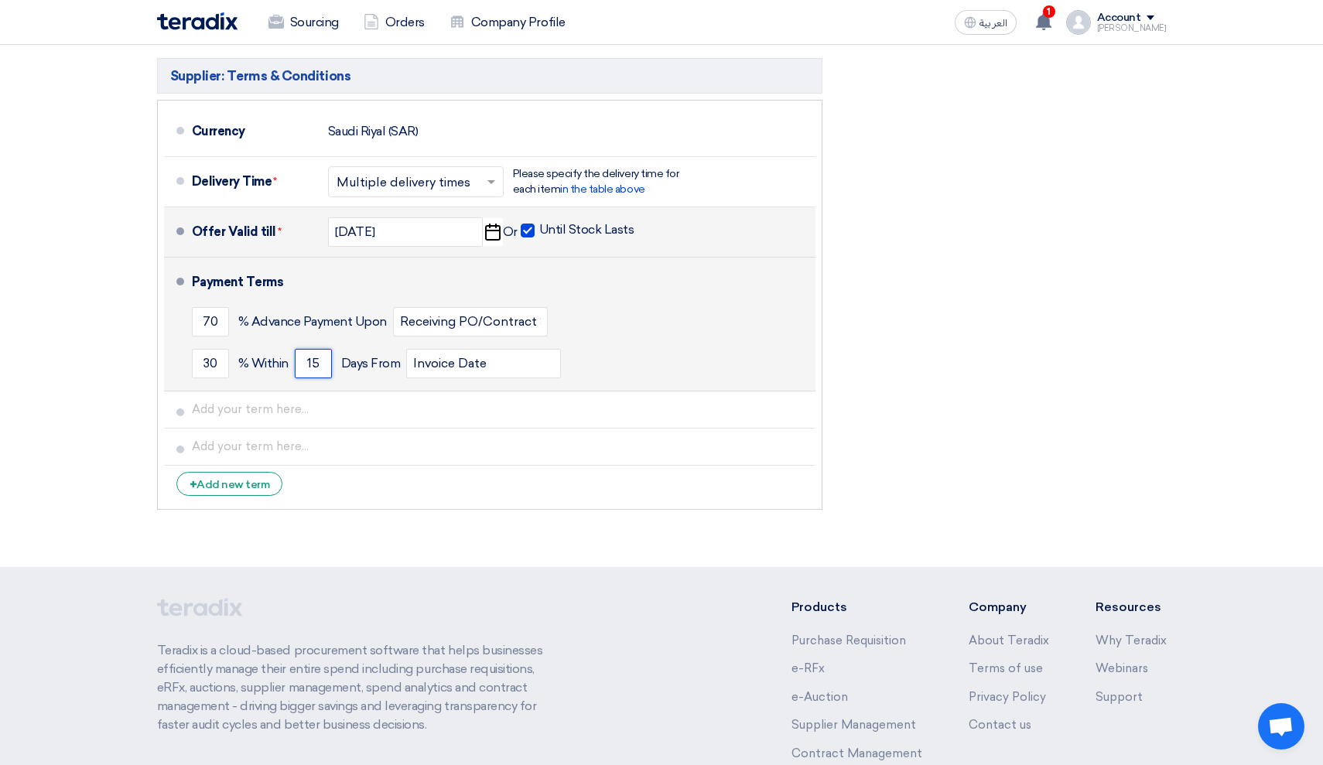
click at [319, 370] on input "15" at bounding box center [313, 363] width 37 height 29
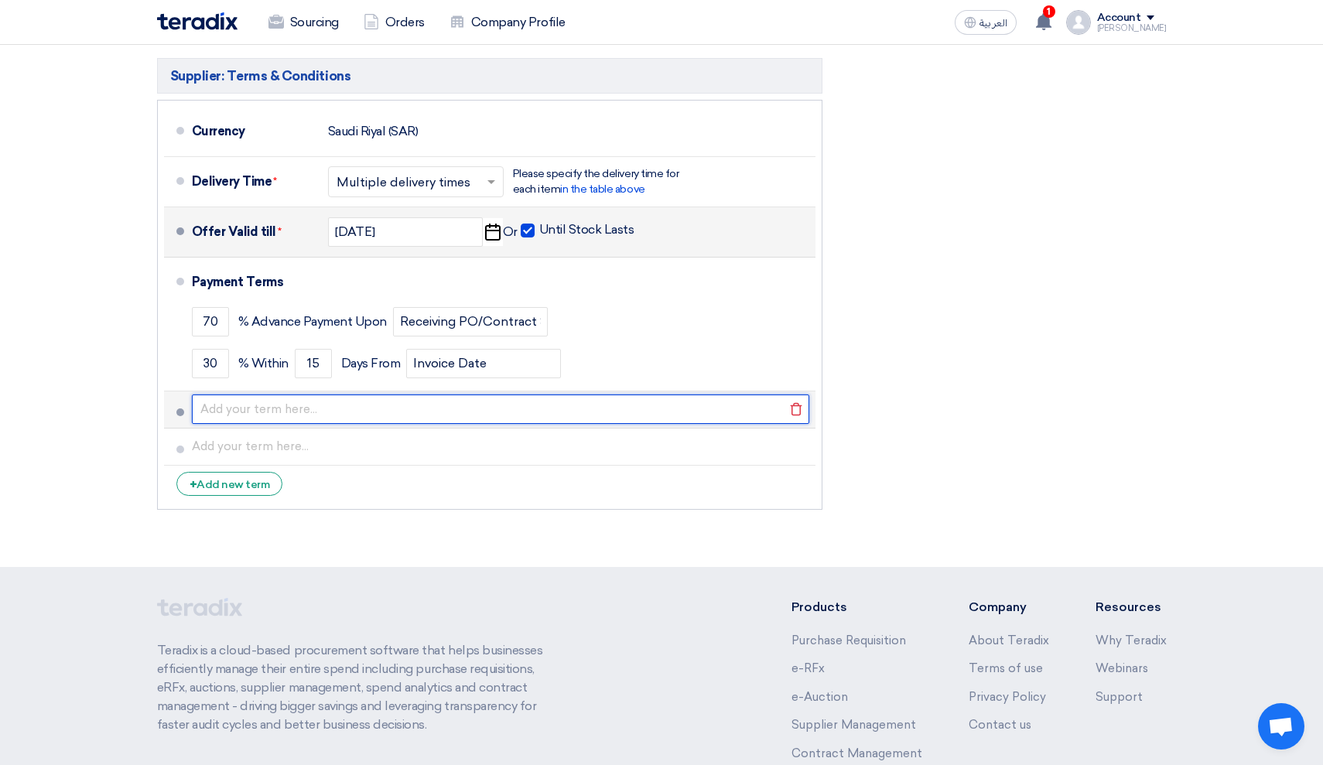
click at [270, 404] on input "text" at bounding box center [500, 408] width 617 height 29
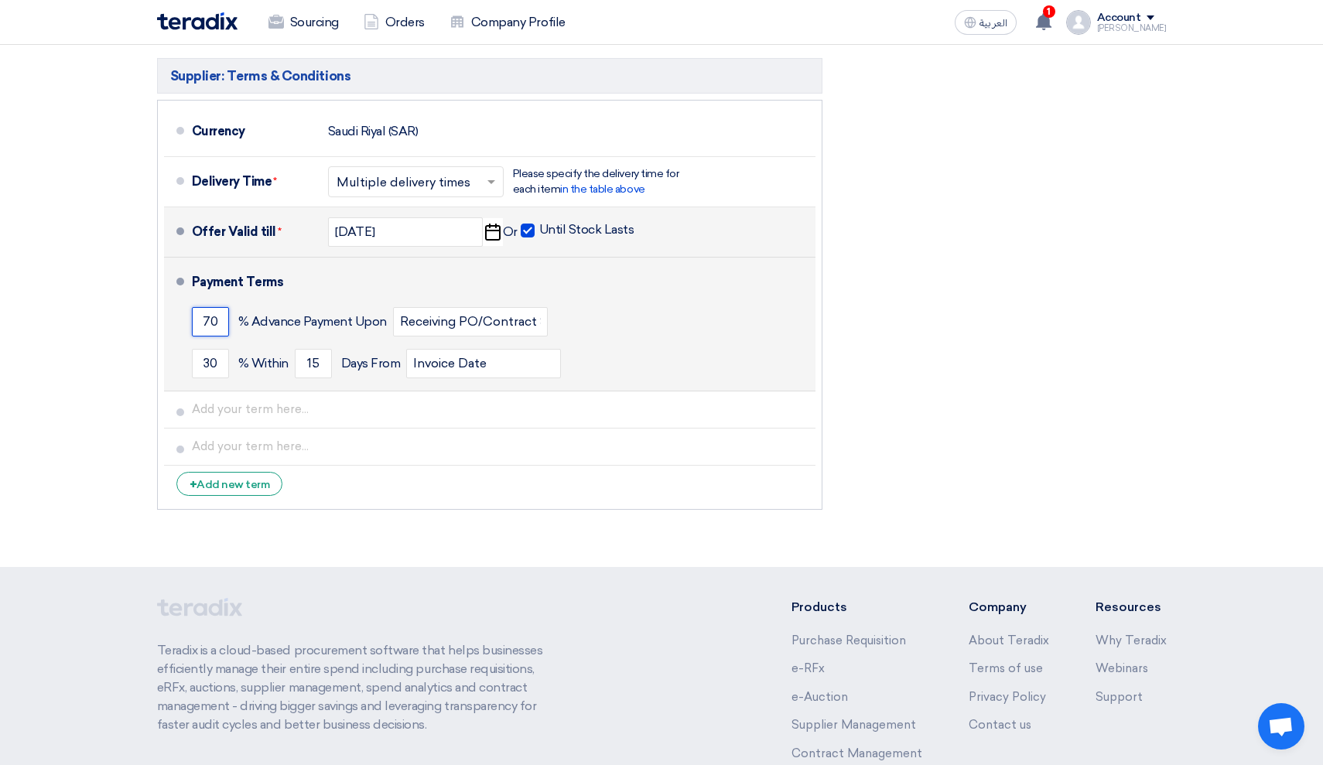
click at [214, 326] on input "70" at bounding box center [210, 321] width 37 height 29
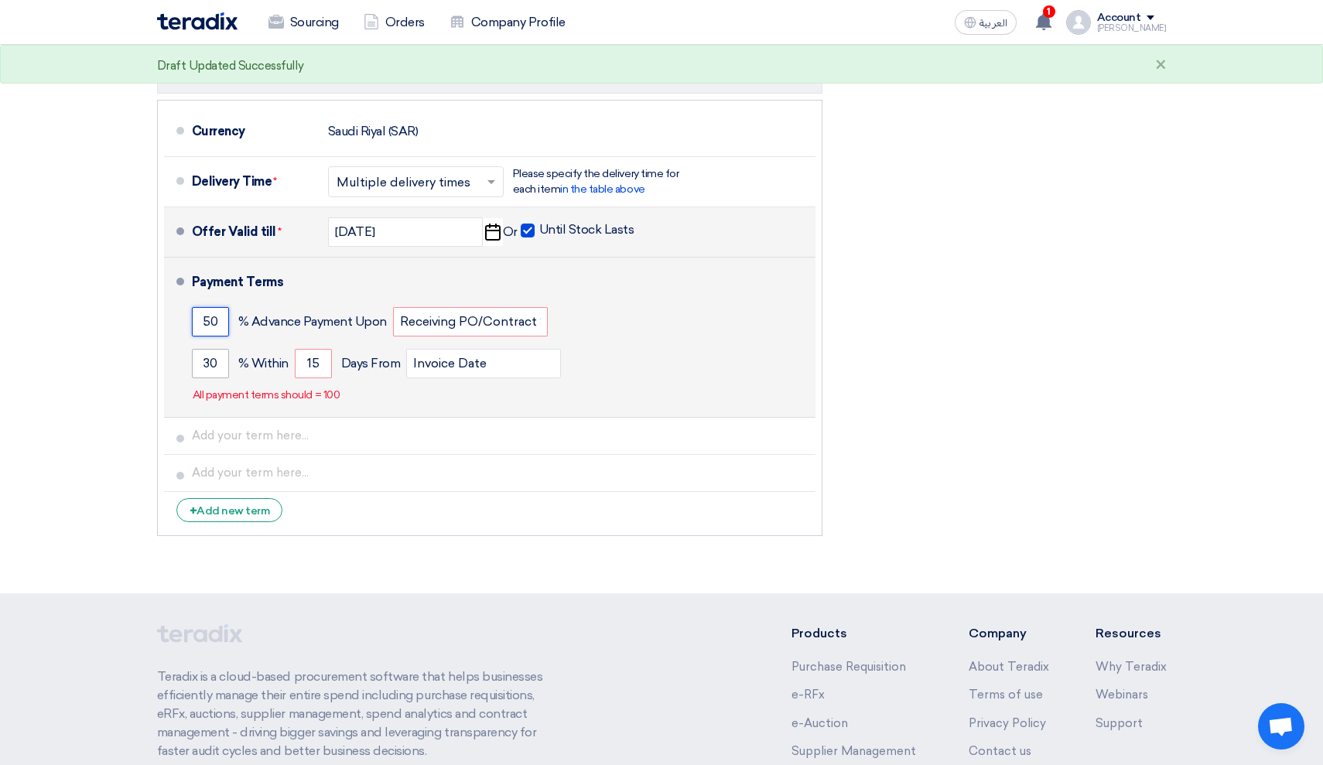
type input "50"
click at [213, 352] on input "30" at bounding box center [210, 363] width 37 height 29
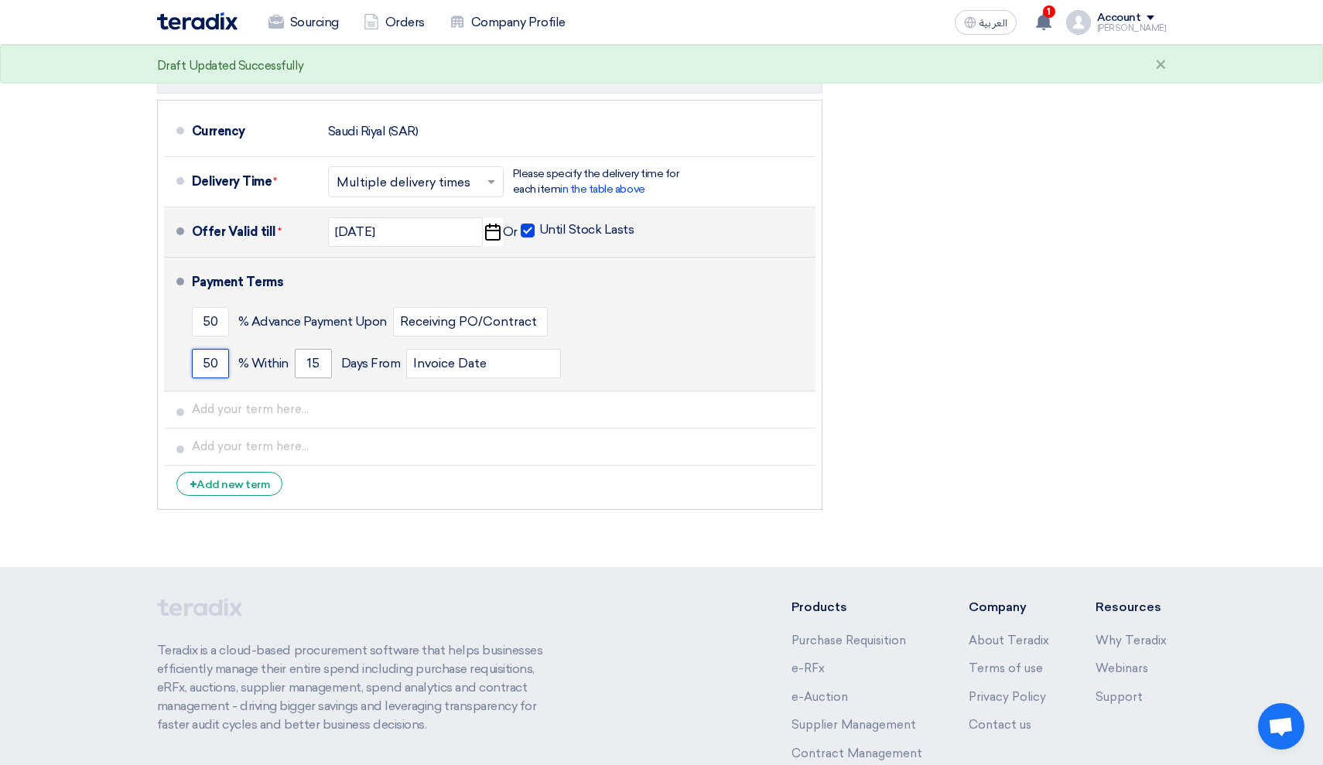
type input "50"
click at [305, 364] on input "15" at bounding box center [313, 363] width 37 height 29
type input "10"
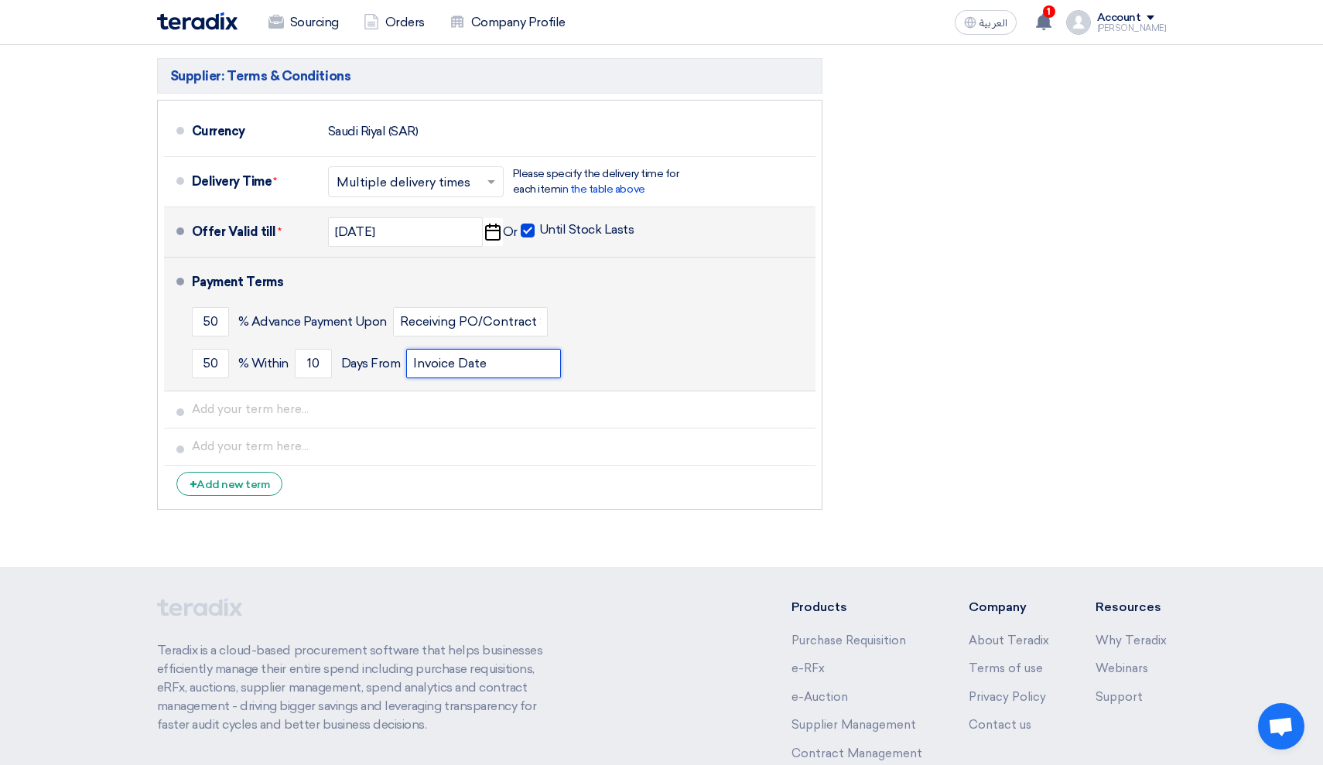
click at [487, 367] on input "Invoice Date" at bounding box center [483, 363] width 155 height 29
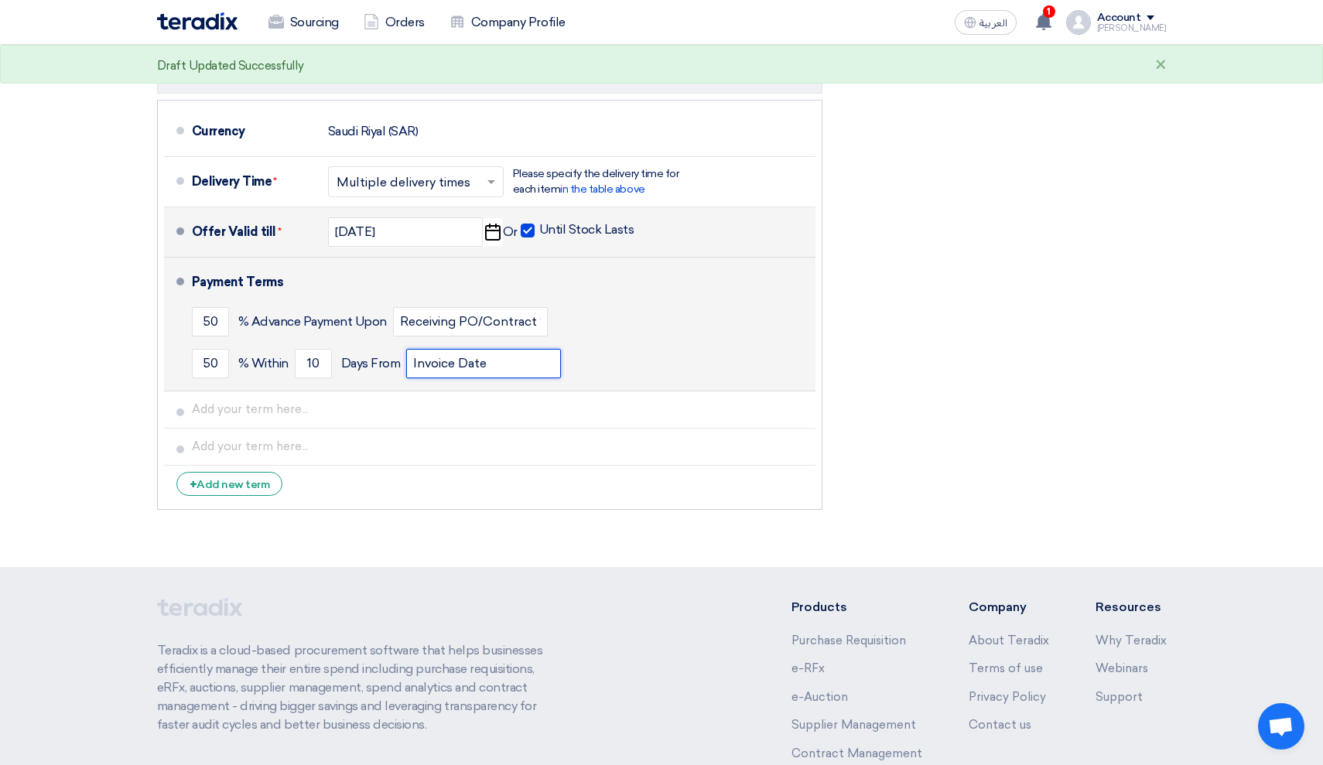
click at [415, 366] on input "Invoice Date" at bounding box center [483, 363] width 155 height 29
type input "Delviery/Invoice Date"
click at [220, 328] on input "50" at bounding box center [210, 321] width 37 height 29
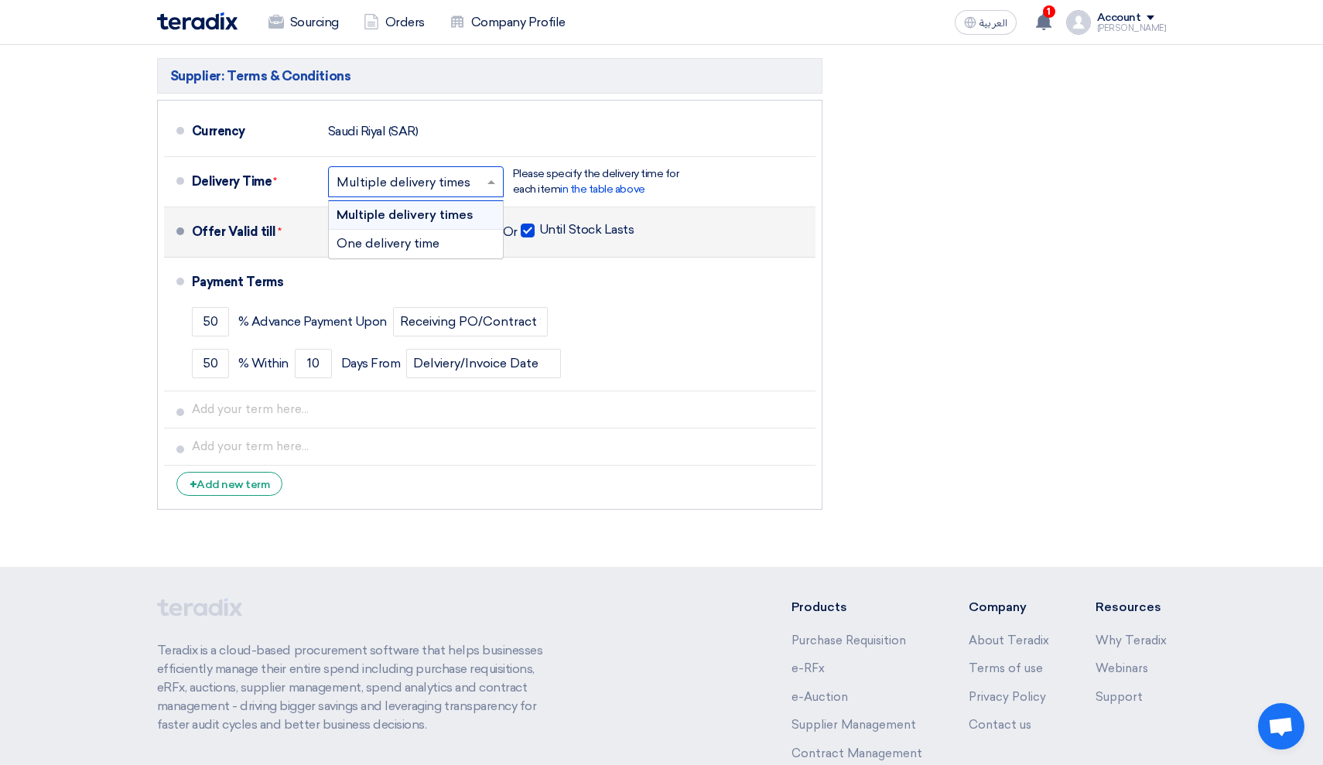
click at [487, 186] on span at bounding box center [492, 181] width 19 height 15
click at [473, 238] on div "One delivery time" at bounding box center [416, 244] width 174 height 28
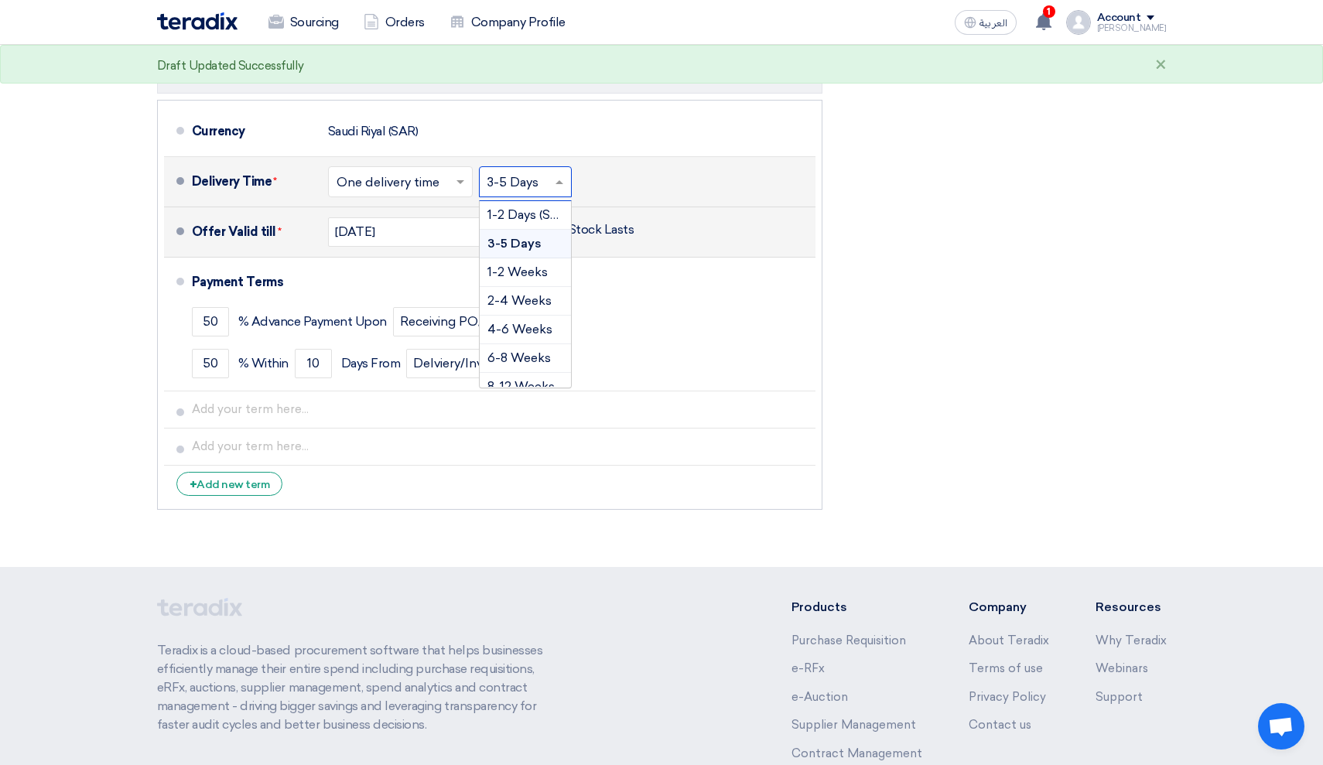
click at [528, 191] on input "text" at bounding box center [525, 183] width 77 height 22
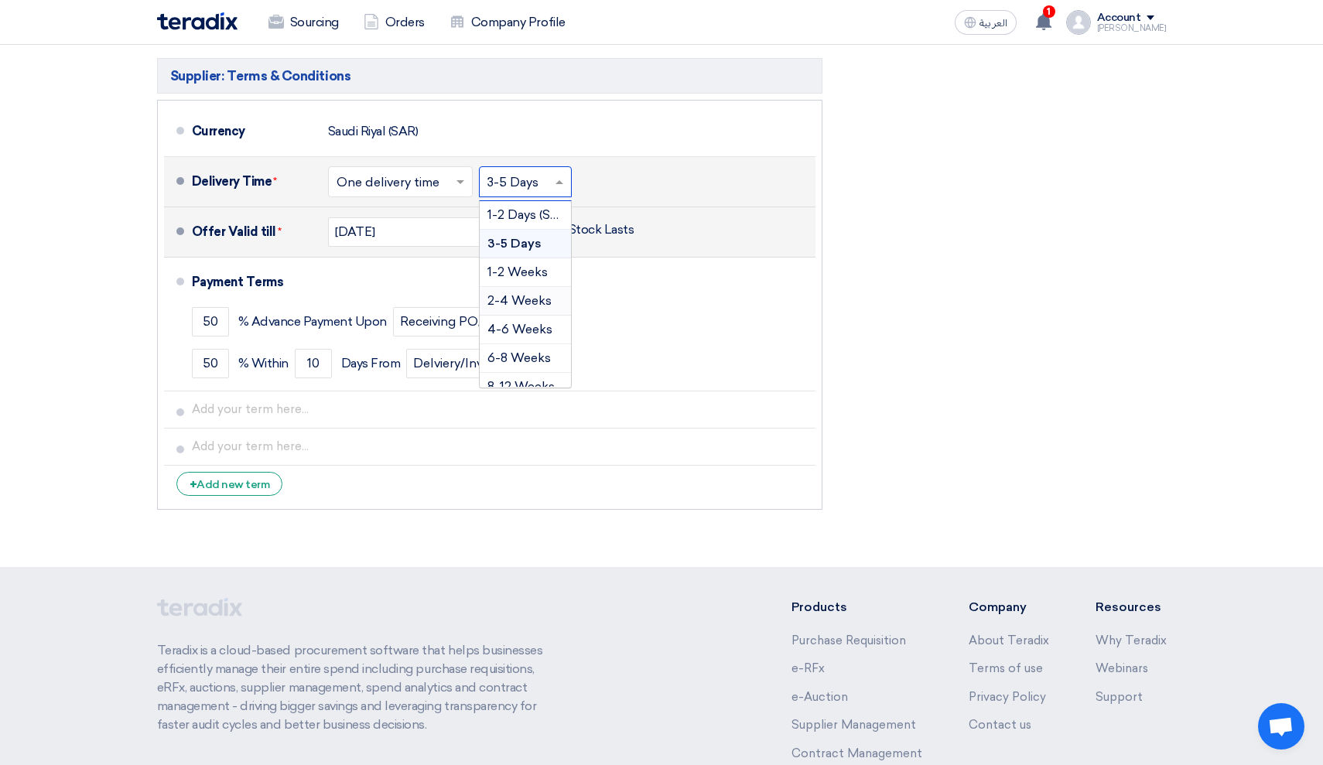
click at [543, 302] on span "2-4 Weeks" at bounding box center [519, 300] width 64 height 15
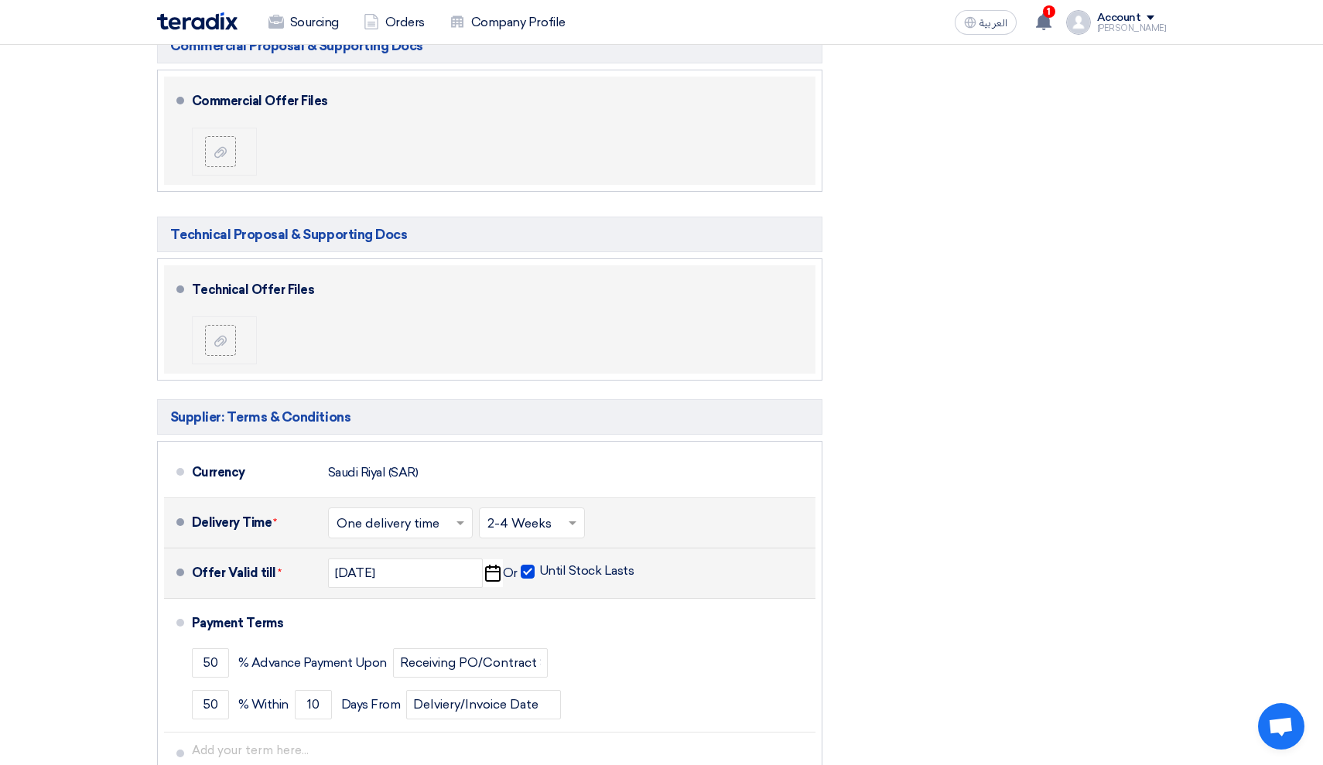
scroll to position [711, 0]
click at [236, 146] on div at bounding box center [226, 152] width 43 height 31
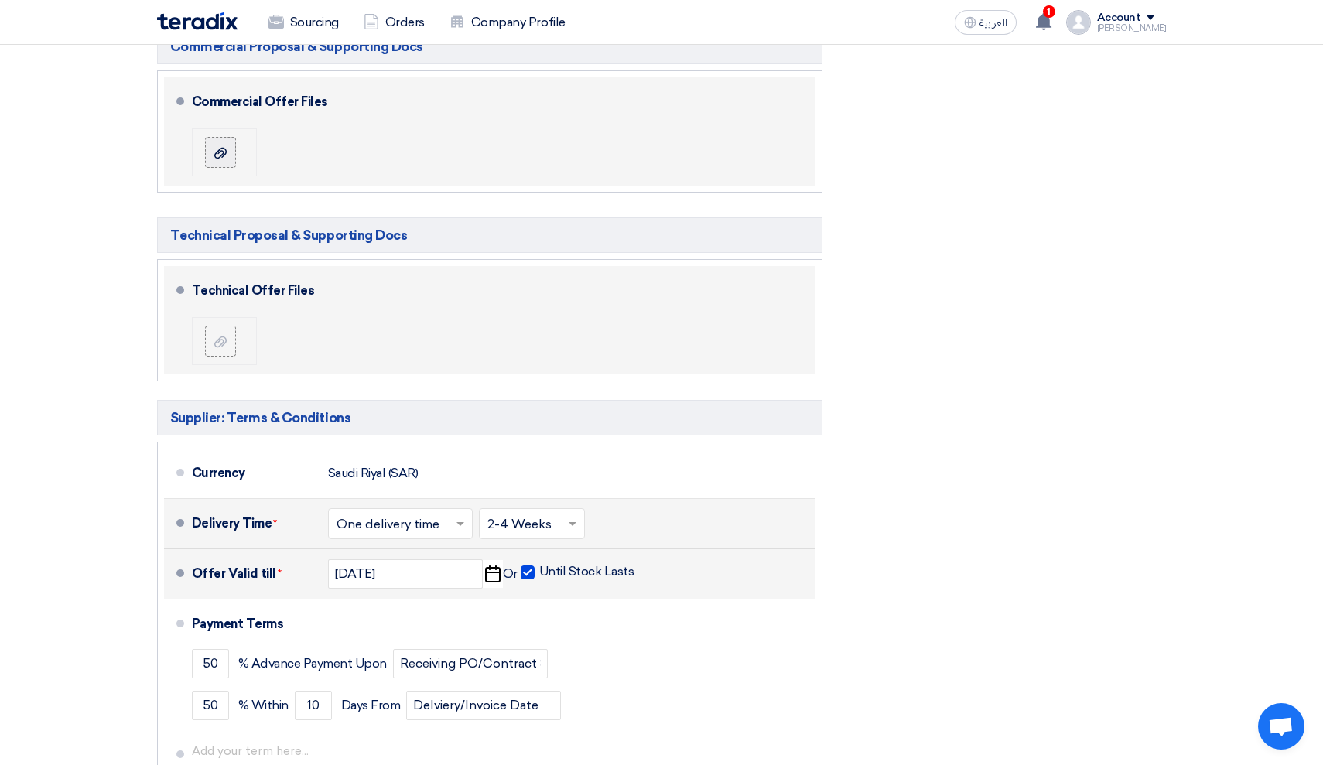
click at [234, 146] on label at bounding box center [220, 152] width 31 height 31
click at [0, 0] on input "file" at bounding box center [0, 0] width 0 height 0
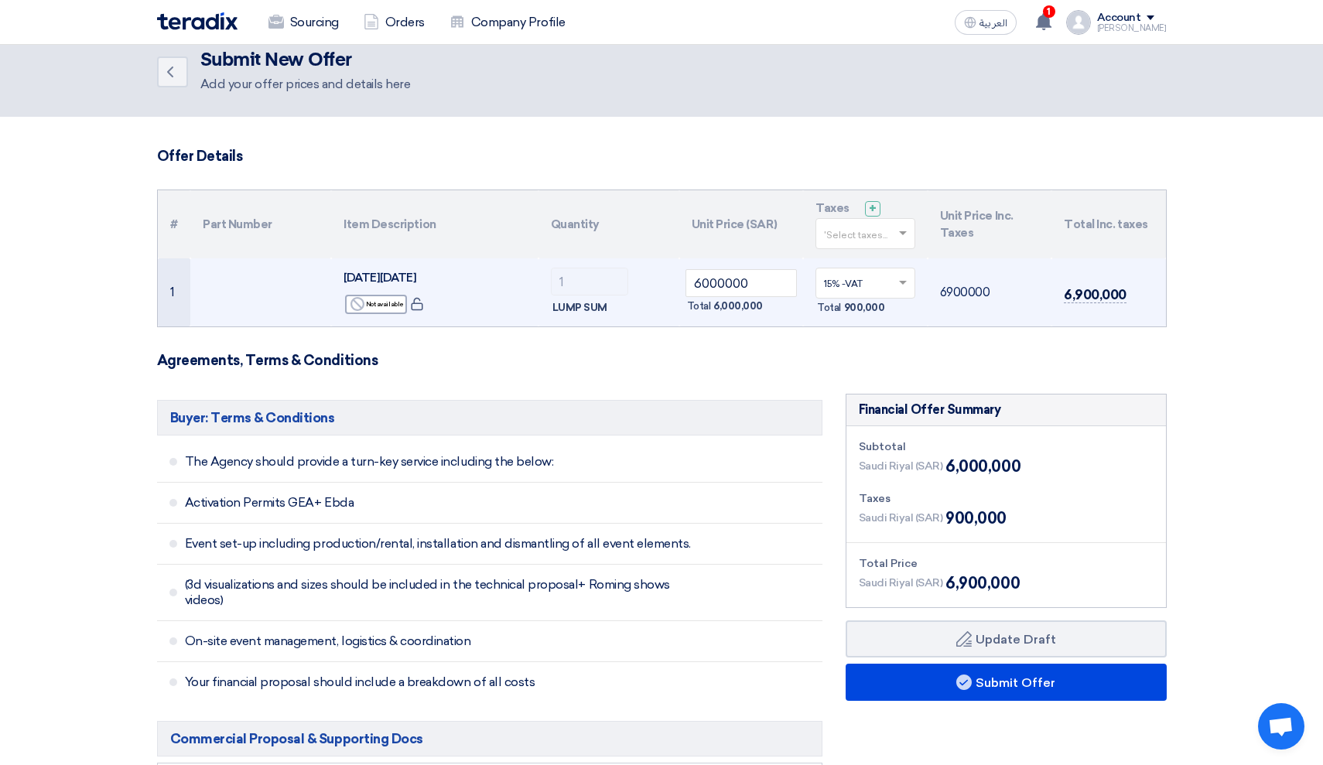
scroll to position [15, 0]
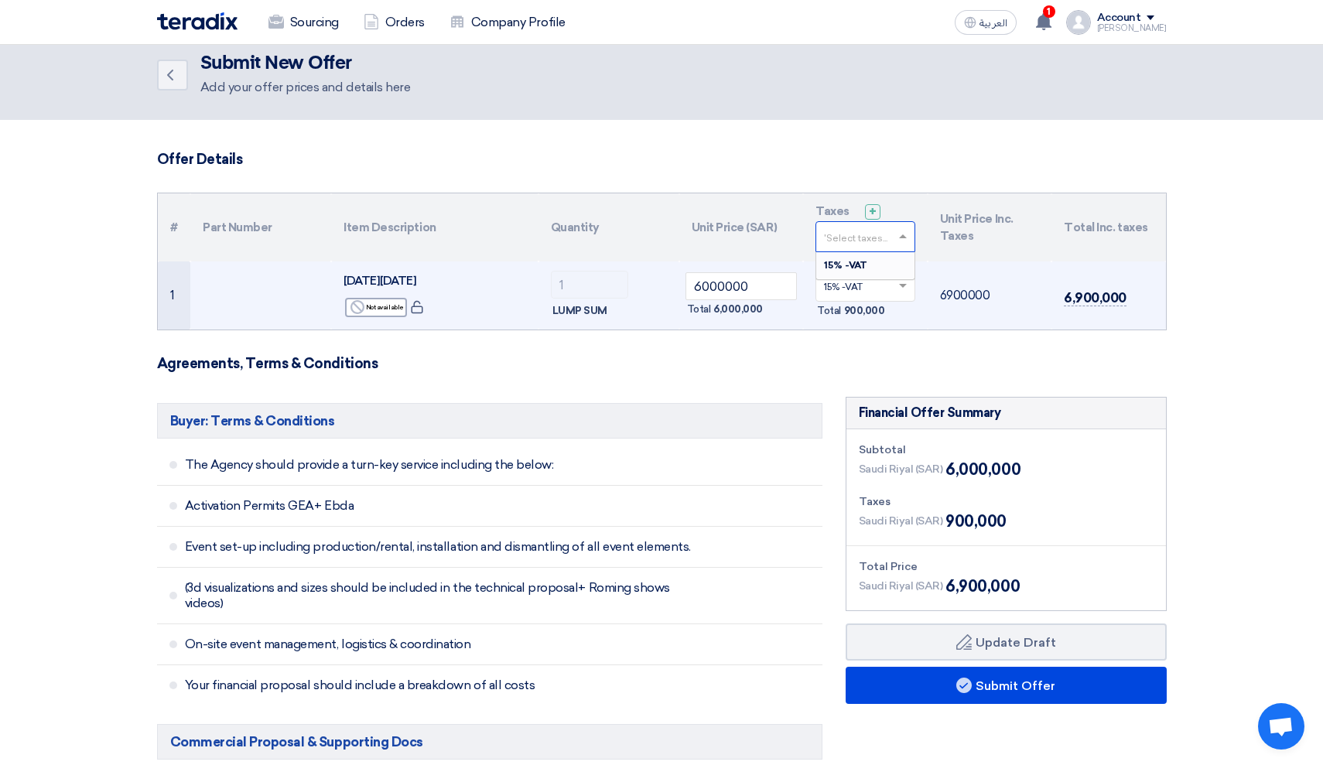
click at [903, 249] on div at bounding box center [865, 237] width 98 height 26
click at [917, 152] on h3 "Offer Details" at bounding box center [661, 159] width 1009 height 17
click at [522, 298] on div "Reject Not available" at bounding box center [434, 307] width 183 height 22
click at [746, 292] on input "6000000" at bounding box center [741, 286] width 112 height 28
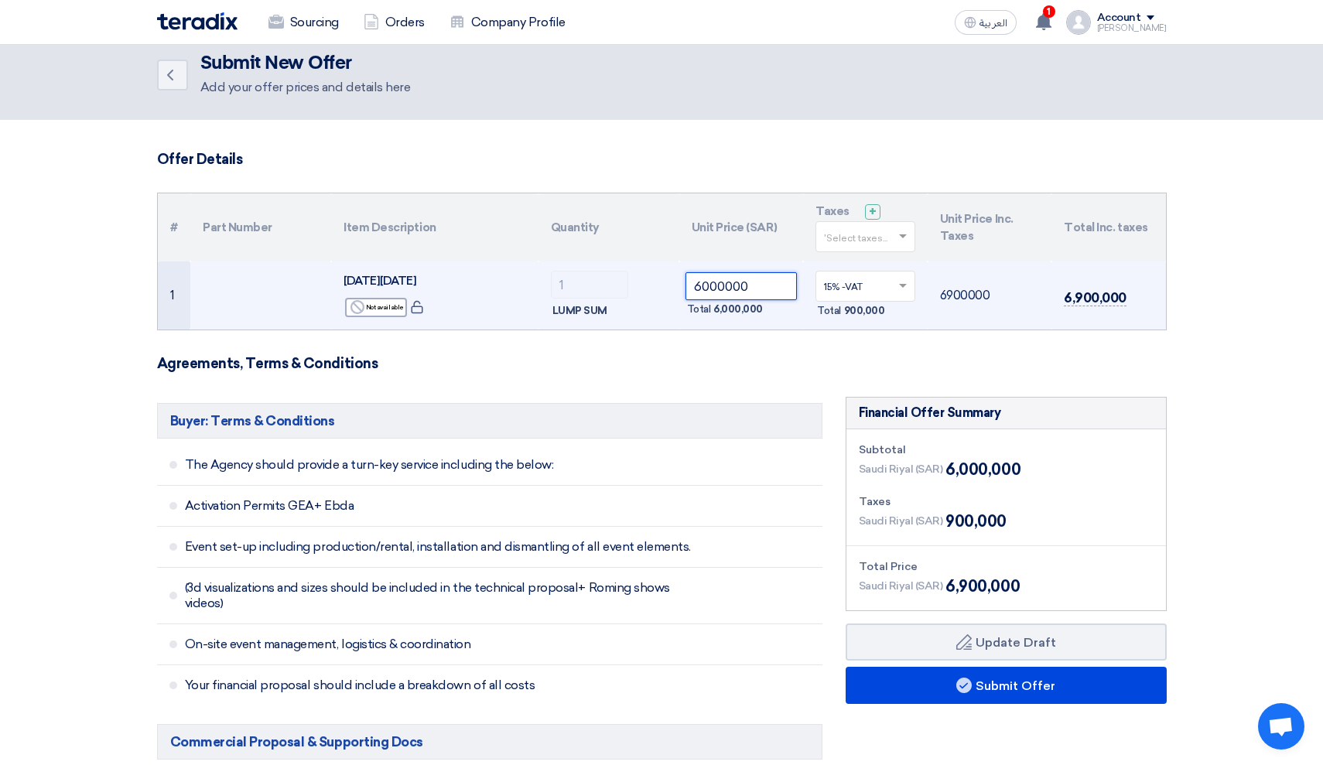
click at [746, 292] on input "6000000" at bounding box center [741, 286] width 112 height 28
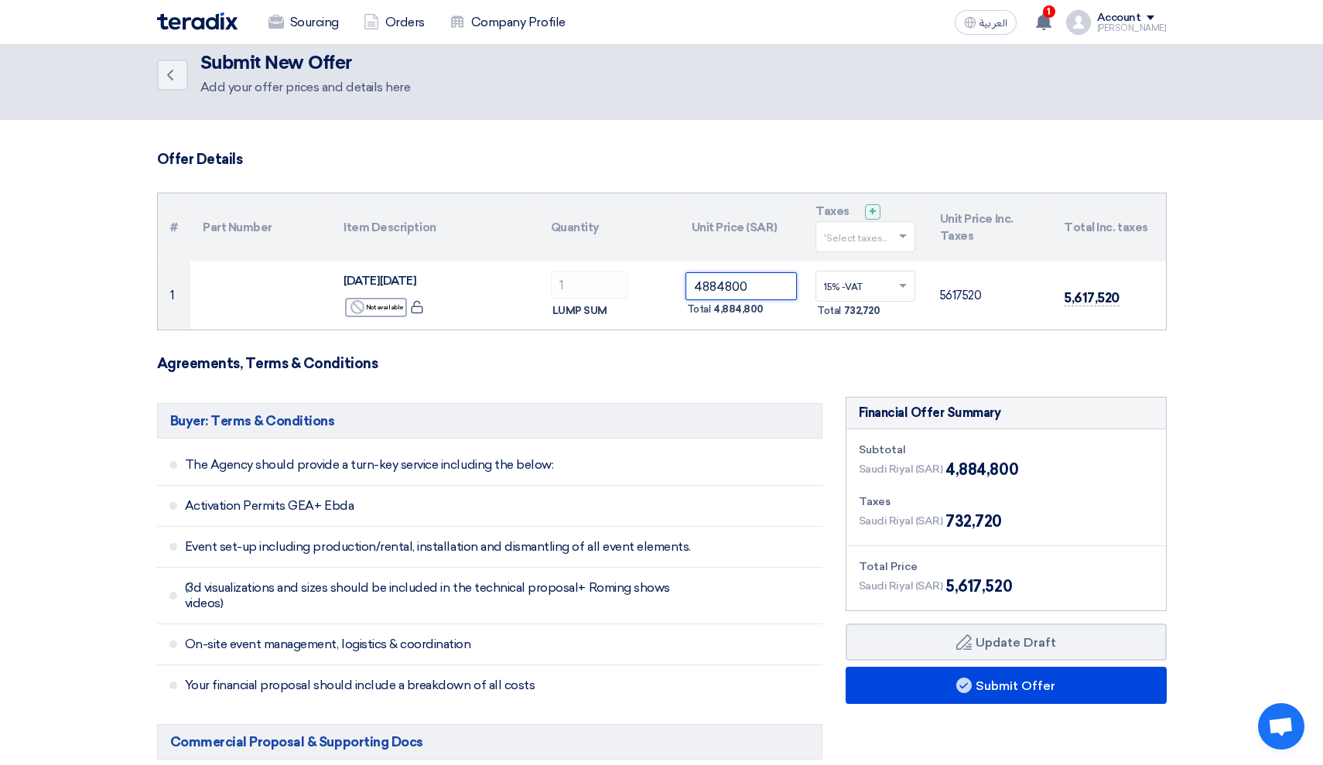
type input "4884800"
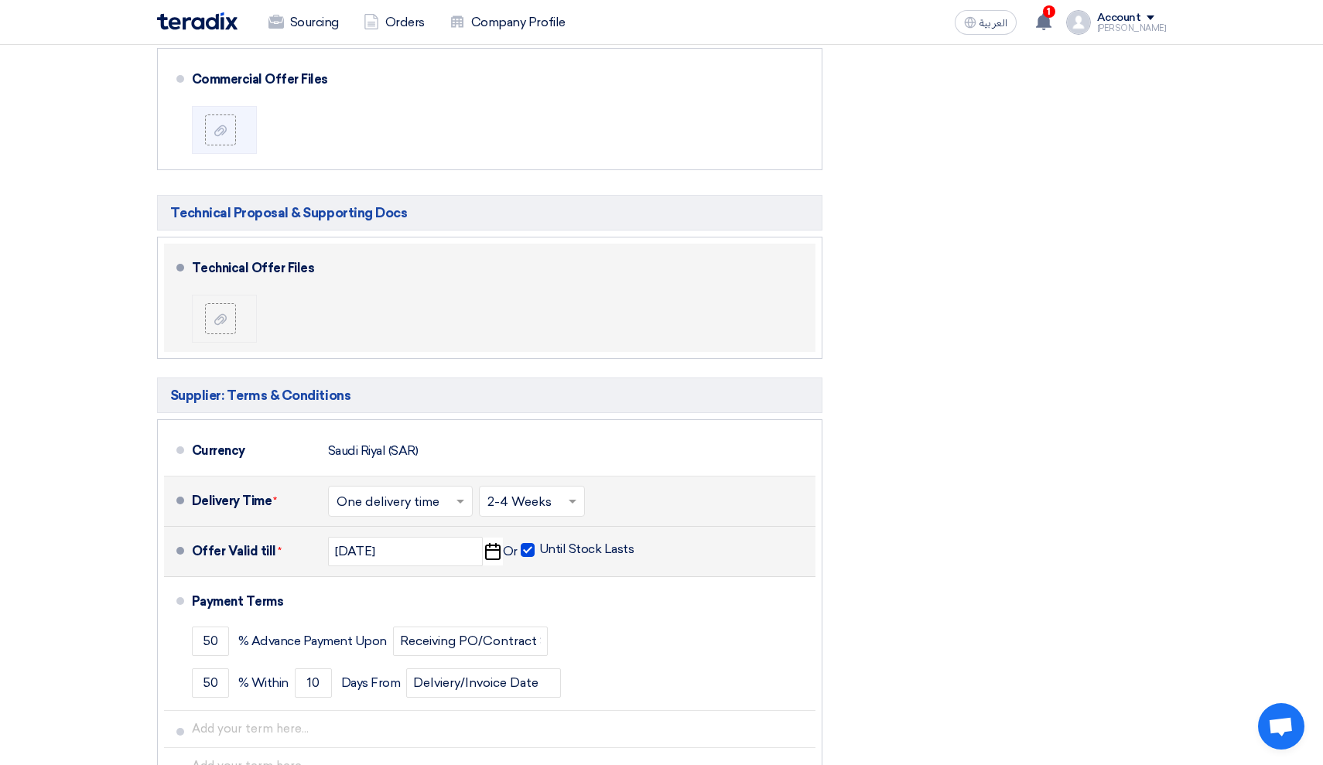
scroll to position [743, 0]
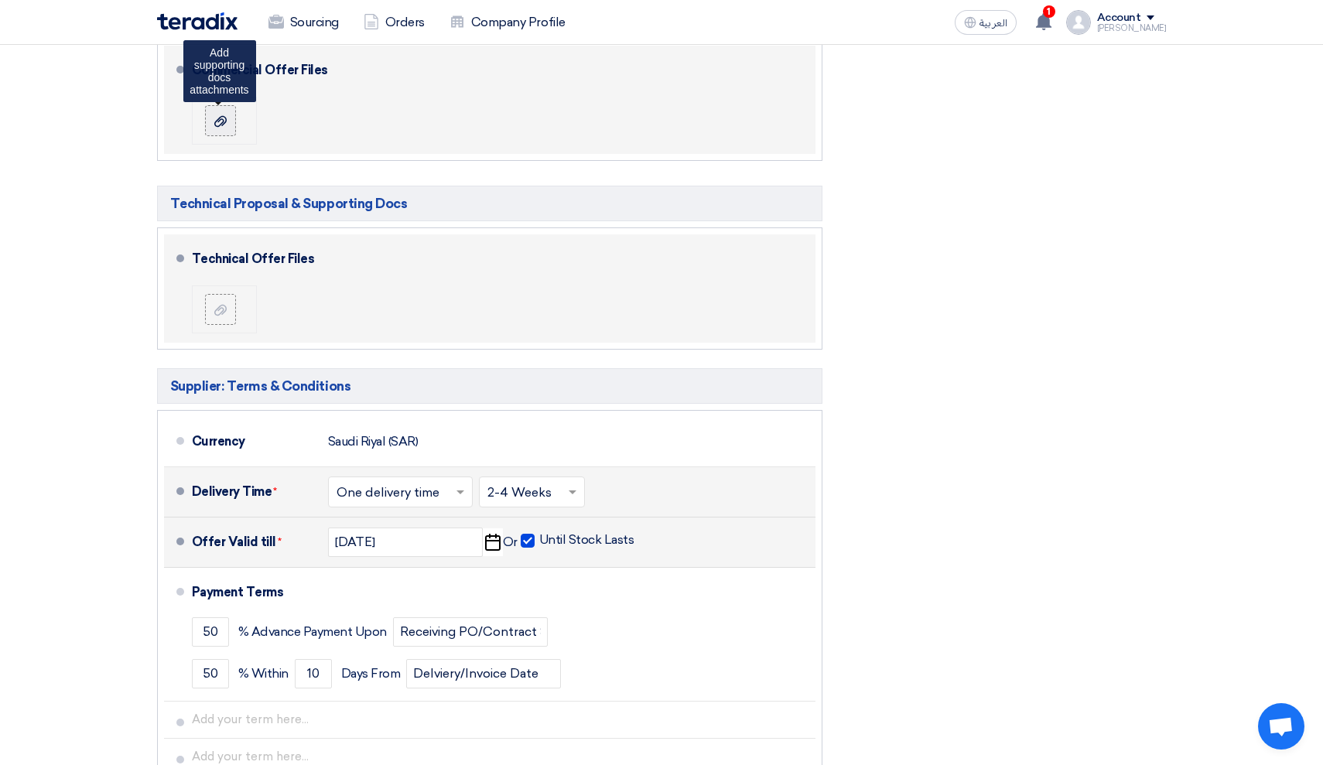
click at [230, 118] on label at bounding box center [220, 120] width 31 height 31
click at [0, 0] on input "file" at bounding box center [0, 0] width 0 height 0
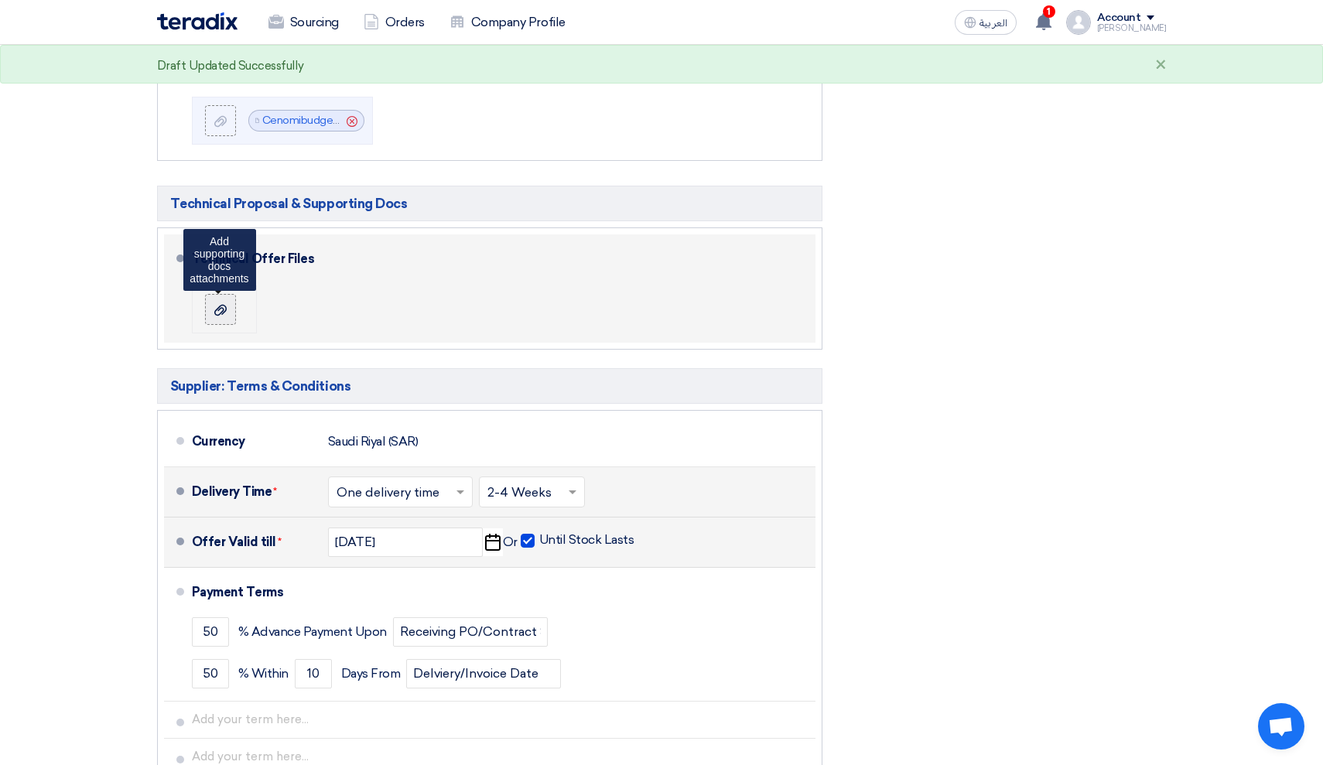
click at [223, 306] on icon at bounding box center [220, 310] width 12 height 12
click at [0, 0] on input "file" at bounding box center [0, 0] width 0 height 0
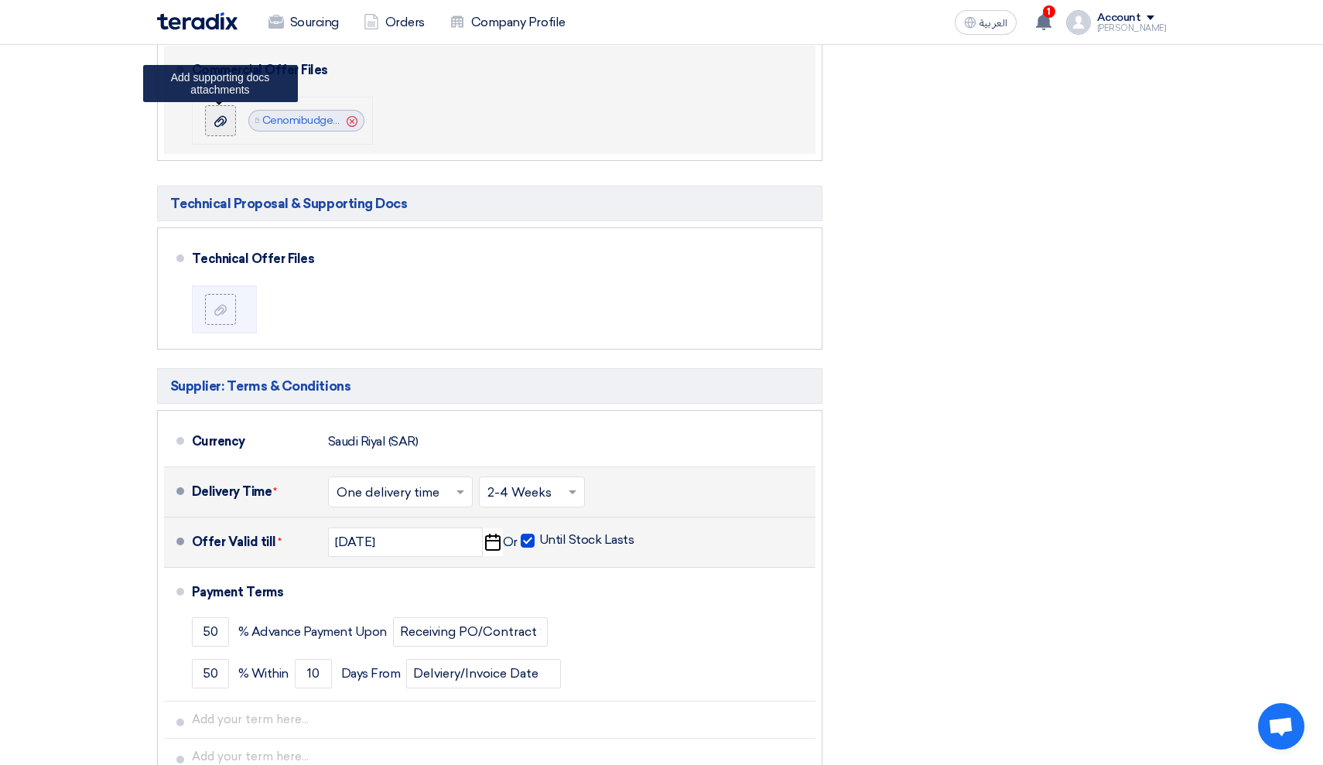
click at [222, 117] on icon at bounding box center [220, 121] width 12 height 12
click at [0, 0] on input "file" at bounding box center [0, 0] width 0 height 0
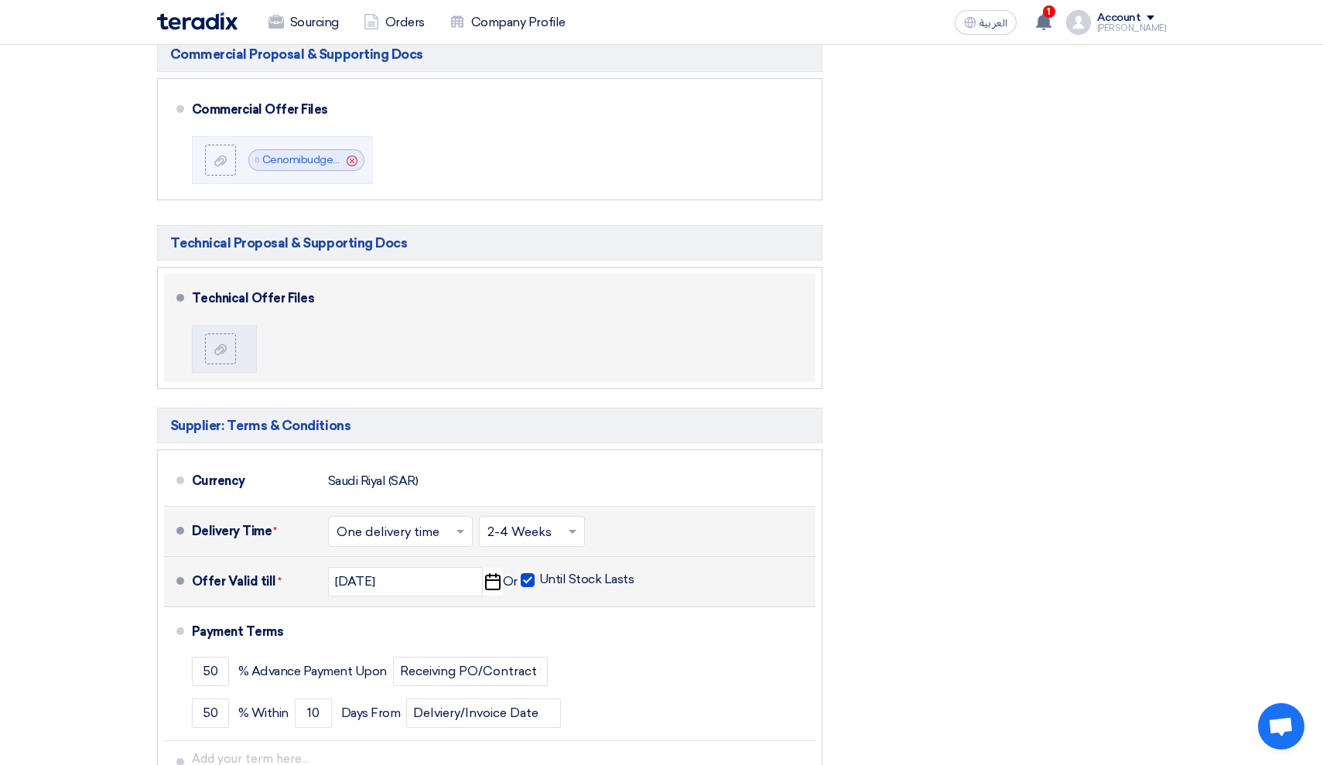
scroll to position [690, 0]
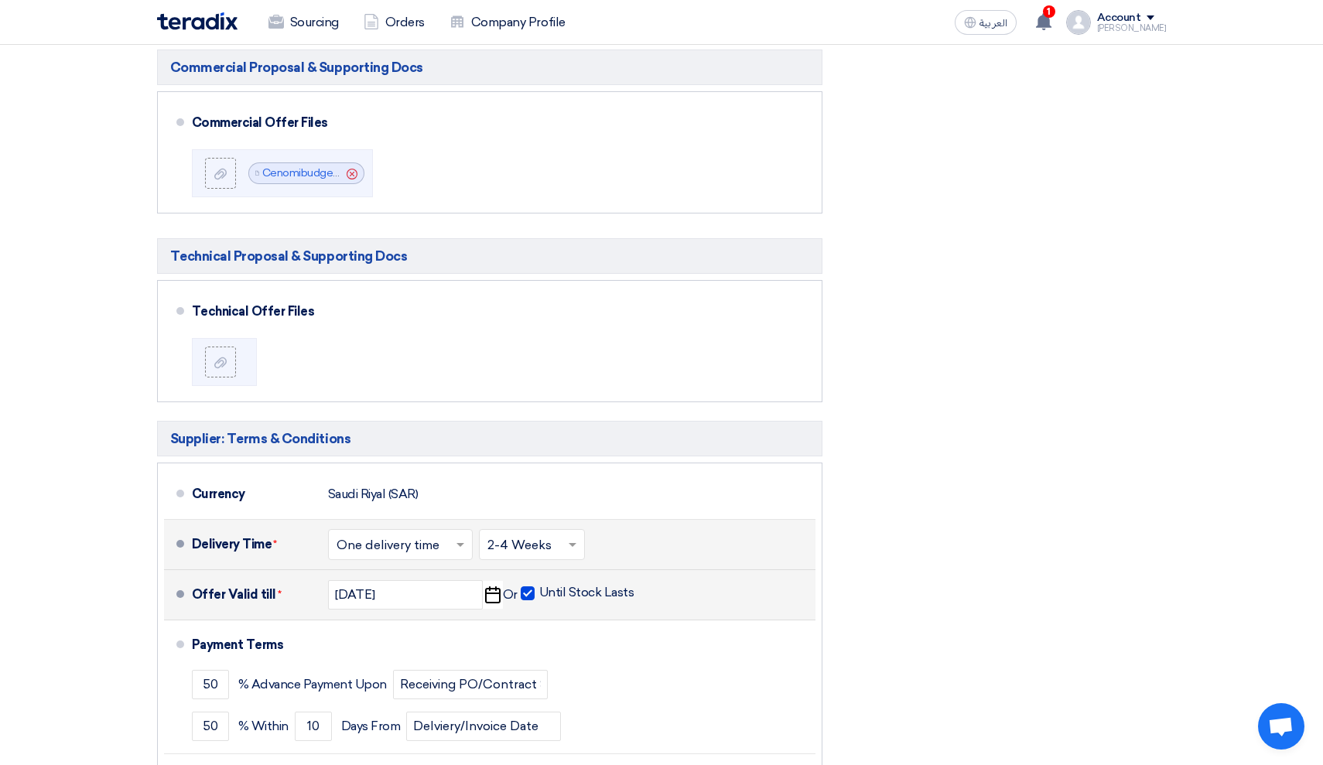
click at [1210, 235] on section "Offer Details # Part Number Item Description Quantity Unit Price (SAR) Taxes + …" at bounding box center [661, 187] width 1323 height 1484
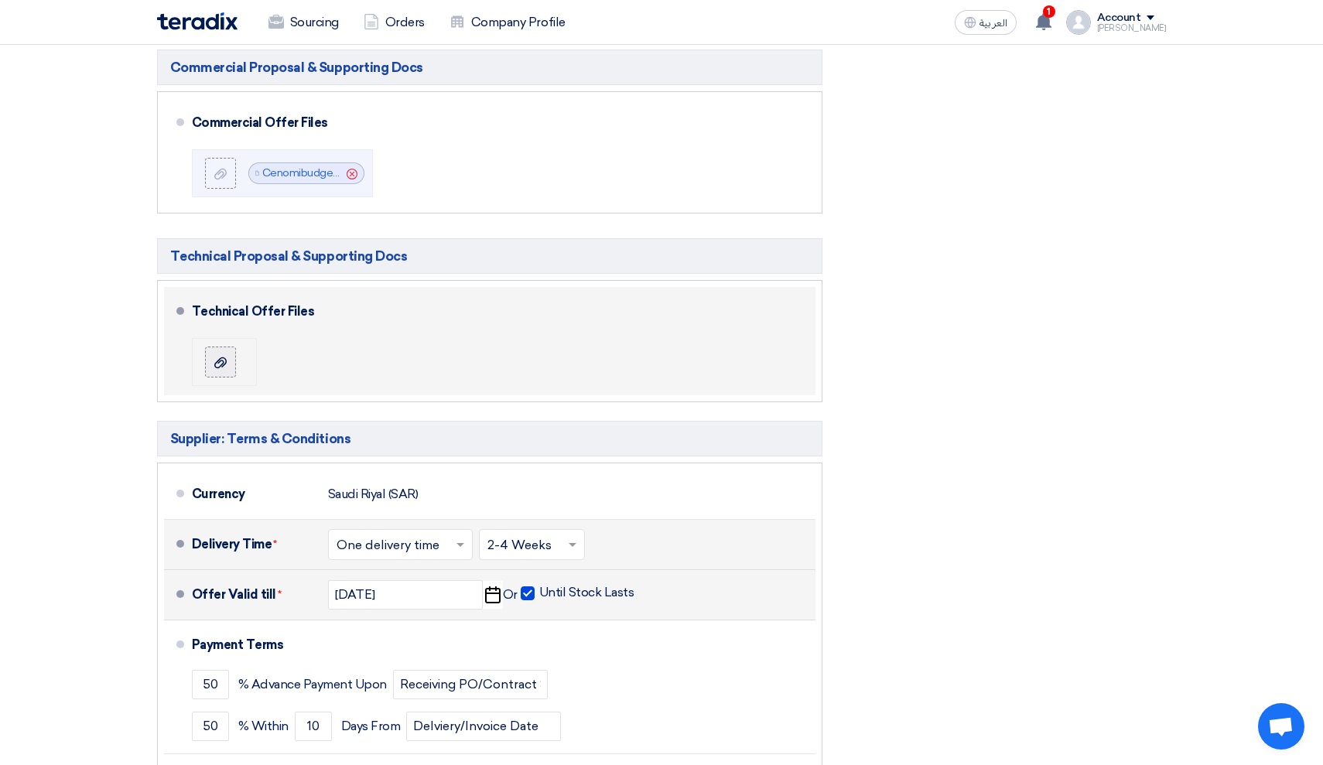
click at [234, 347] on label at bounding box center [220, 362] width 31 height 31
click at [0, 0] on input "file" at bounding box center [0, 0] width 0 height 0
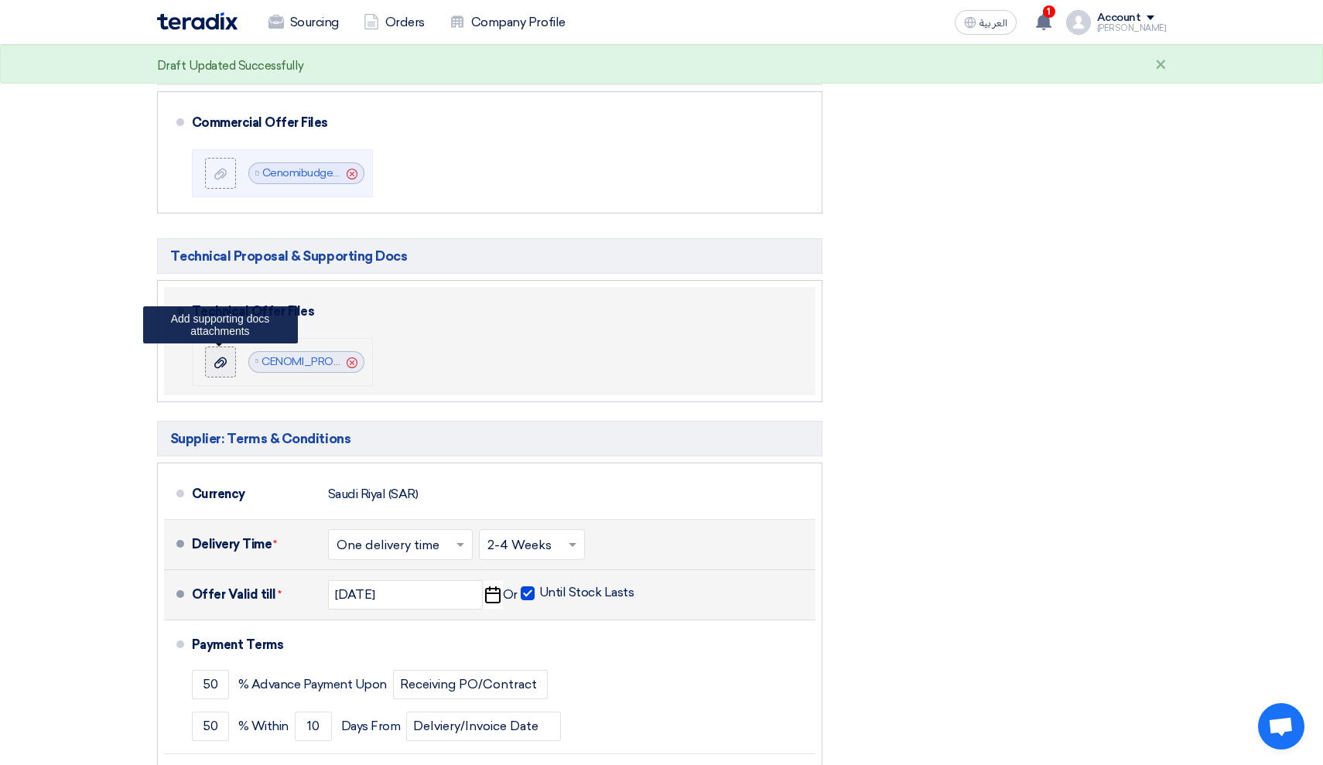
click at [212, 370] on label at bounding box center [220, 362] width 31 height 31
click at [0, 0] on input "file" at bounding box center [0, 0] width 0 height 0
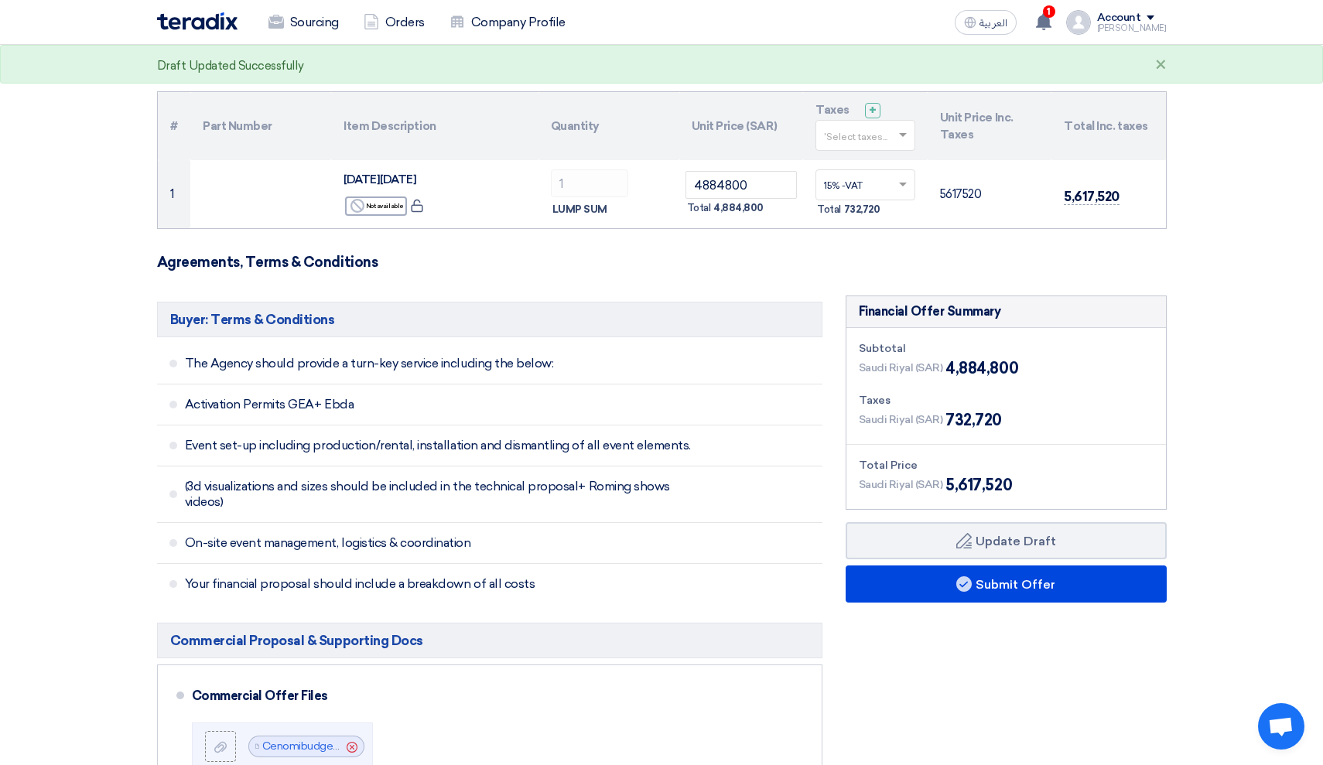
scroll to position [120, 0]
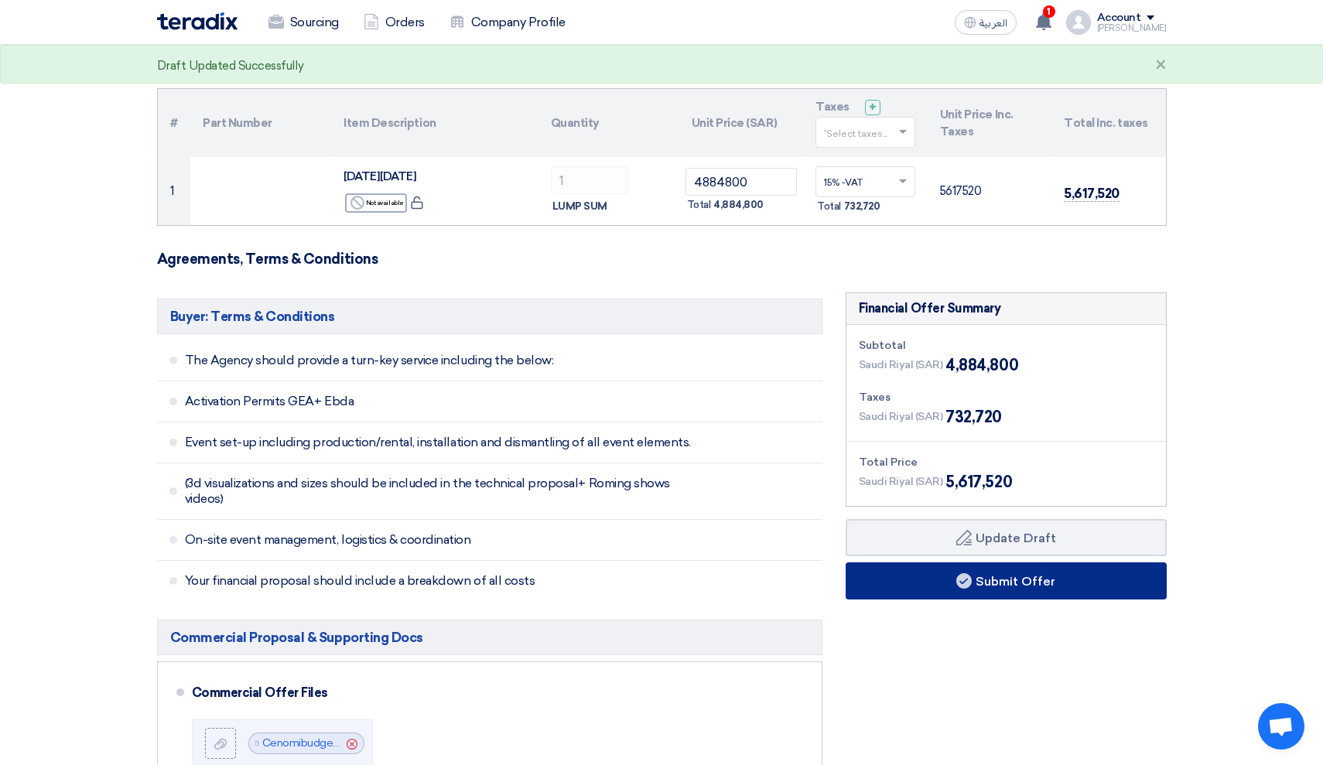
click at [981, 580] on button "Submit Offer" at bounding box center [1005, 580] width 321 height 37
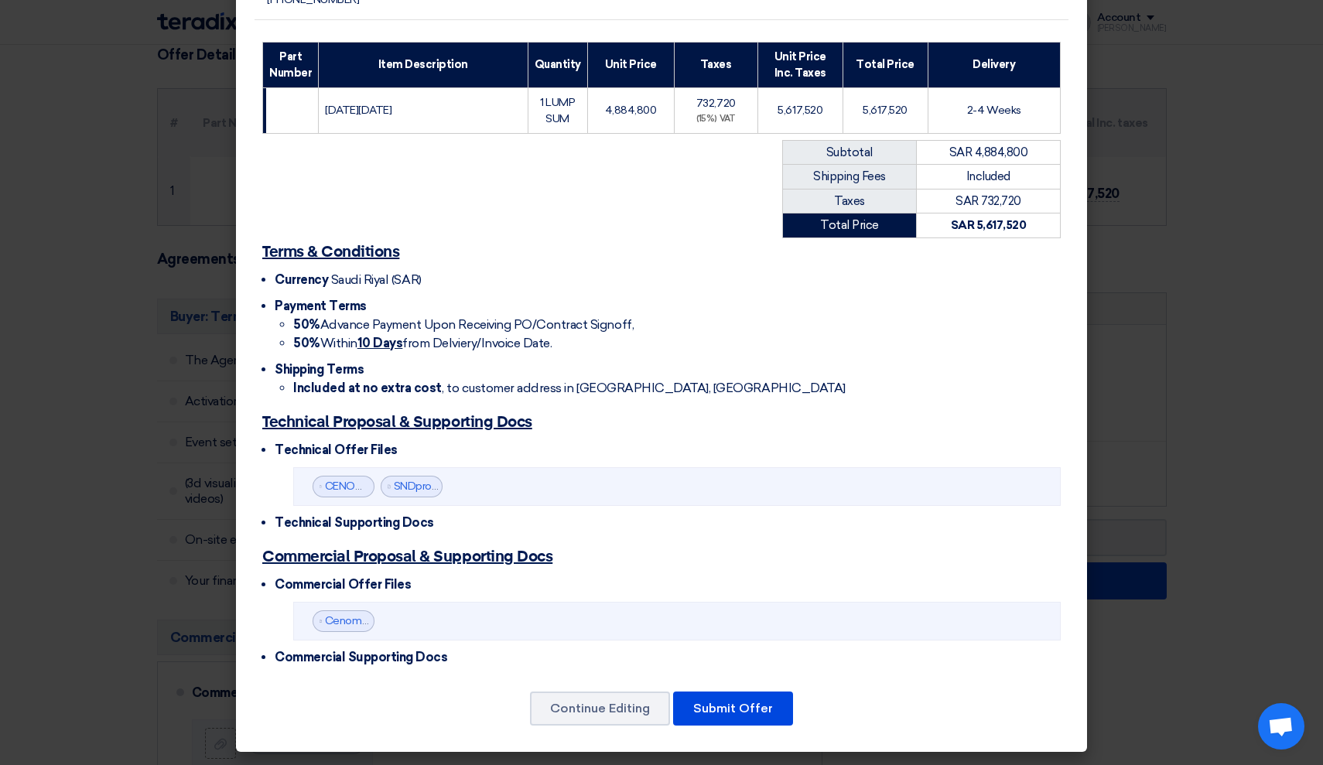
scroll to position [234, 0]
click at [587, 690] on div "Continue Editing Submit Offer" at bounding box center [661, 708] width 814 height 37
click at [587, 698] on button "Continue Editing" at bounding box center [600, 708] width 140 height 34
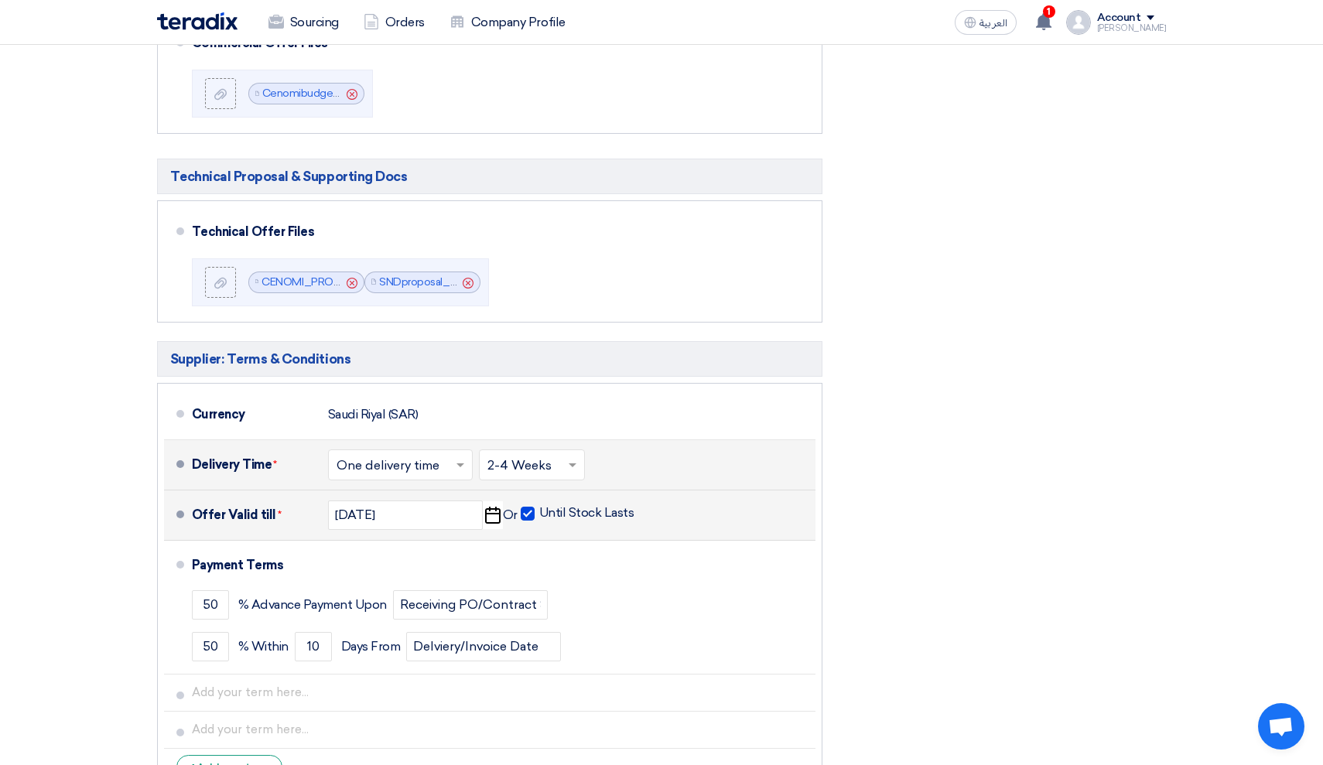
scroll to position [774, 0]
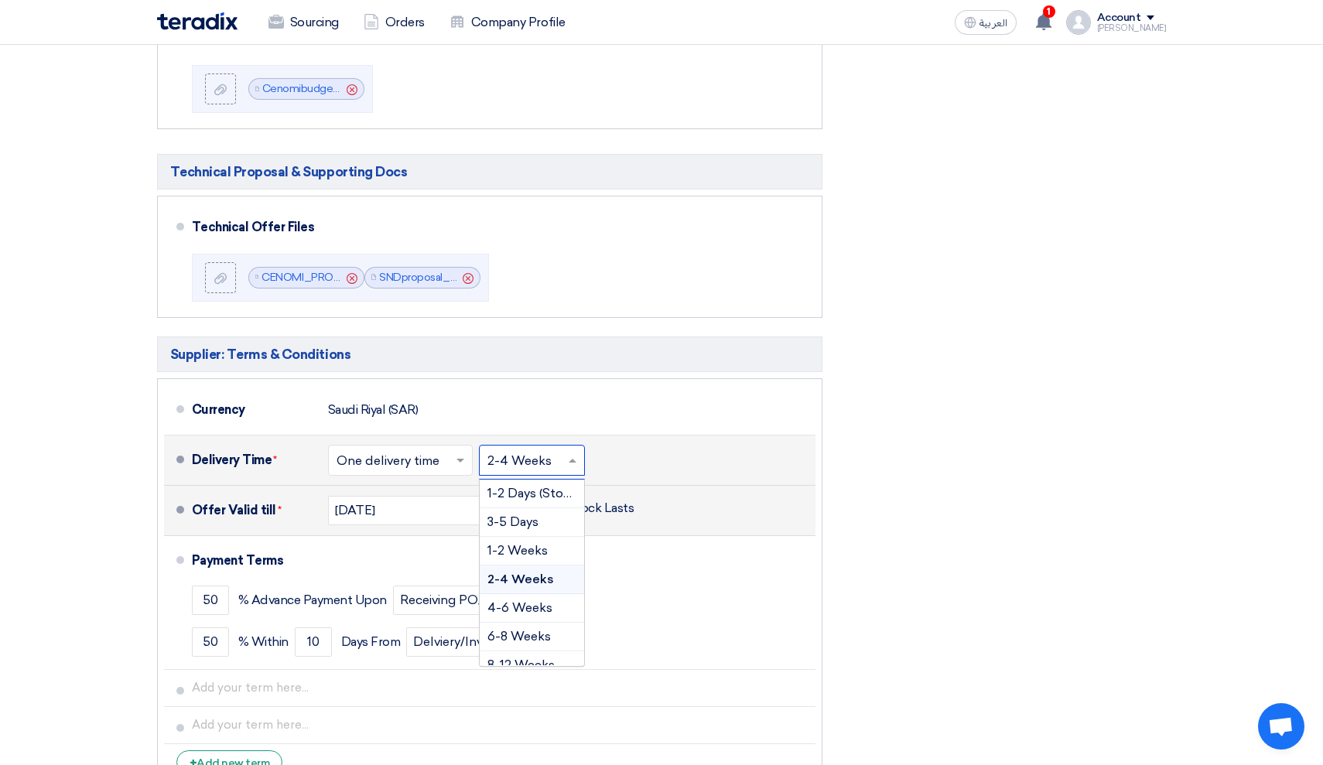
click at [538, 457] on input "text" at bounding box center [532, 461] width 90 height 22
click at [536, 601] on span "4-6 Weeks" at bounding box center [519, 607] width 65 height 15
click at [902, 459] on div "Financial Offer Summary Subtotal [GEOGRAPHIC_DATA] (SAR) 4,884,800 Taxes Draft" at bounding box center [1006, 217] width 344 height 1158
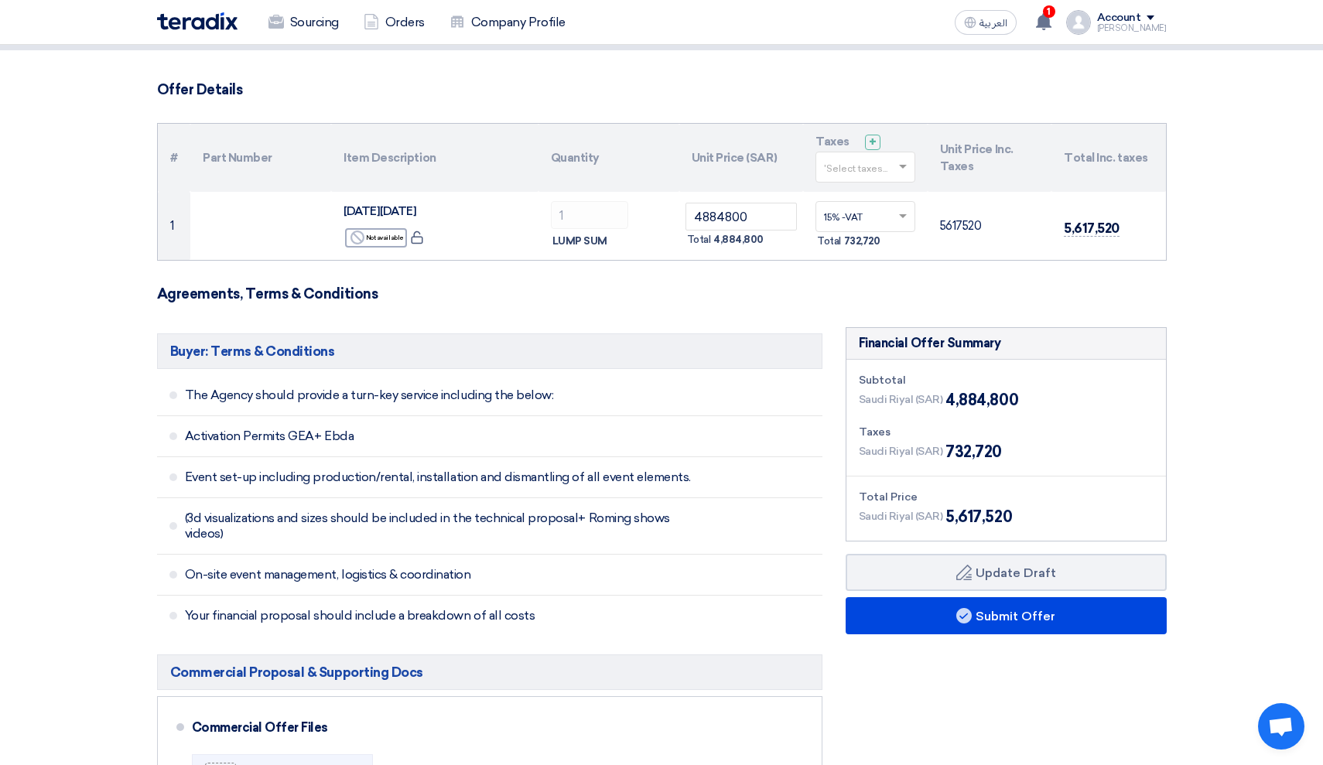
scroll to position [123, 0]
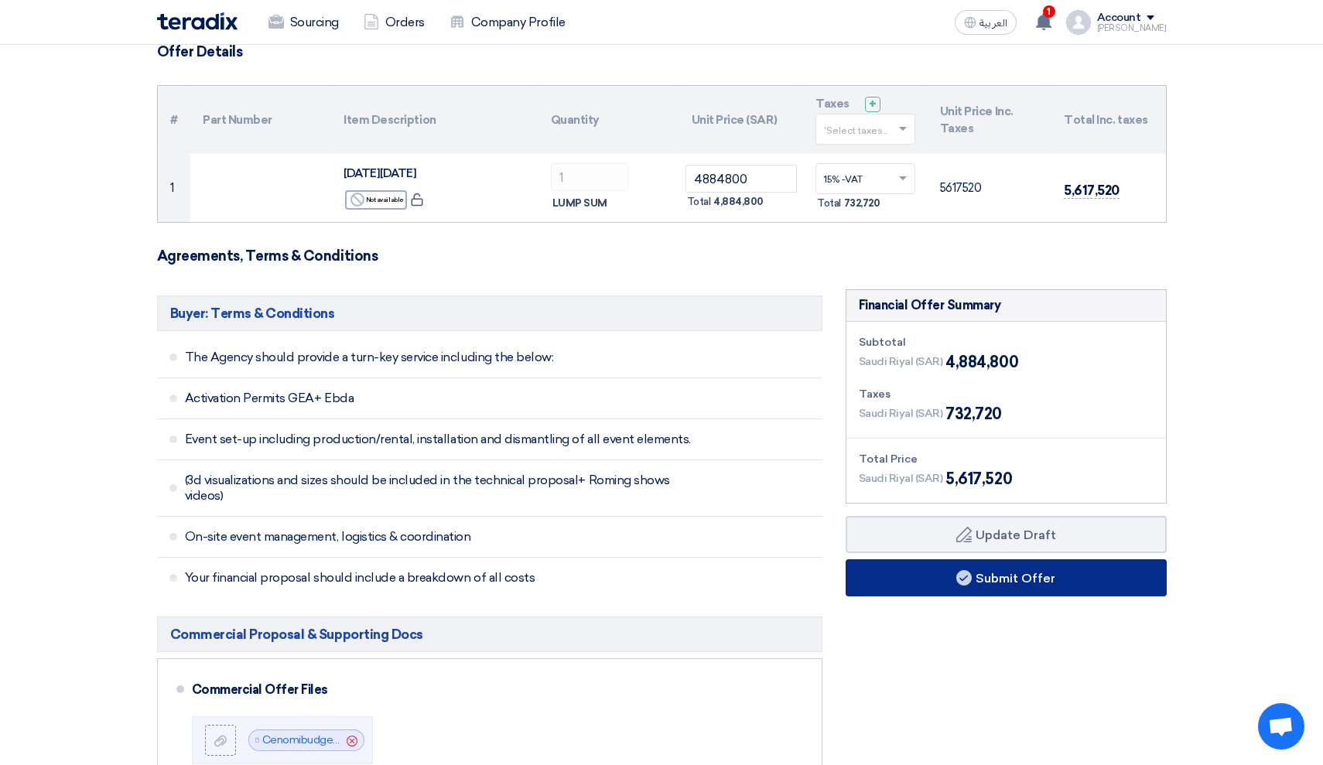
click at [1109, 577] on button "Submit Offer" at bounding box center [1005, 577] width 321 height 37
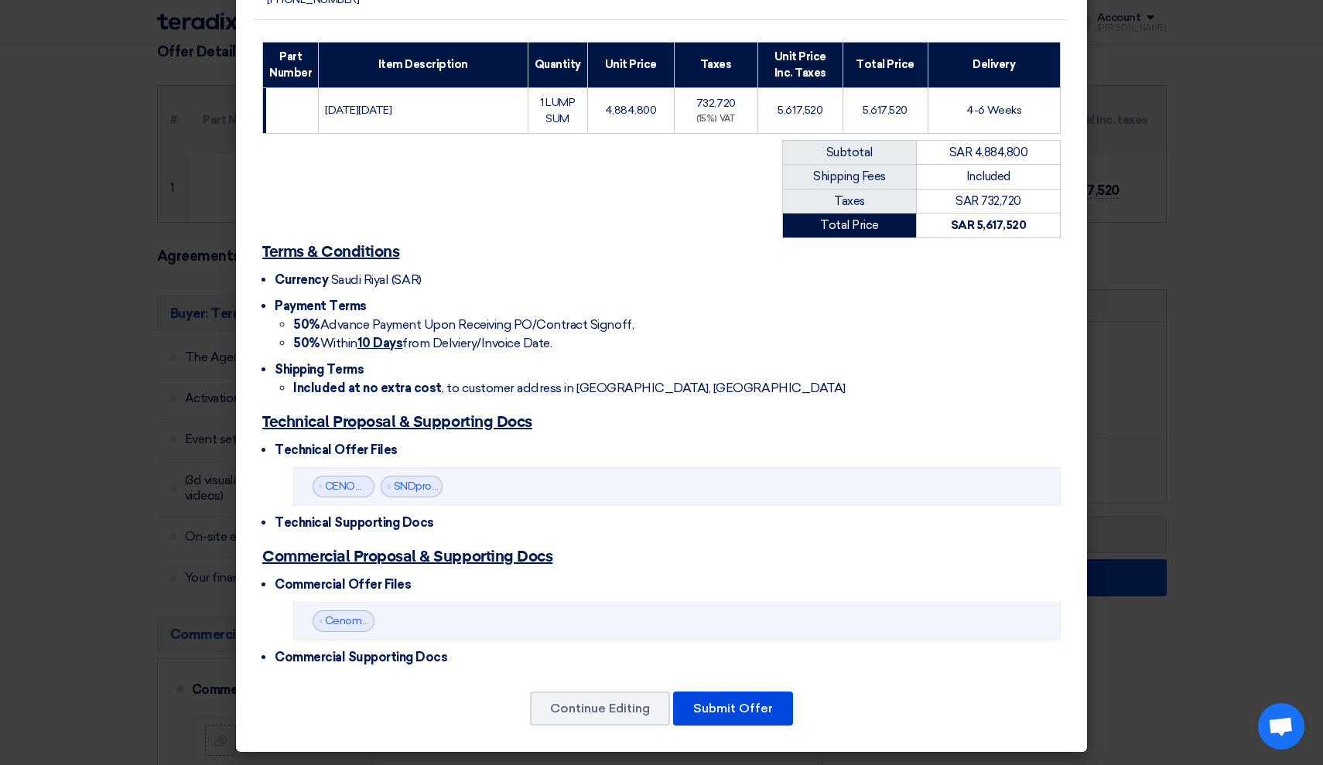
scroll to position [234, 0]
click at [738, 703] on button "Submit Offer" at bounding box center [733, 708] width 120 height 34
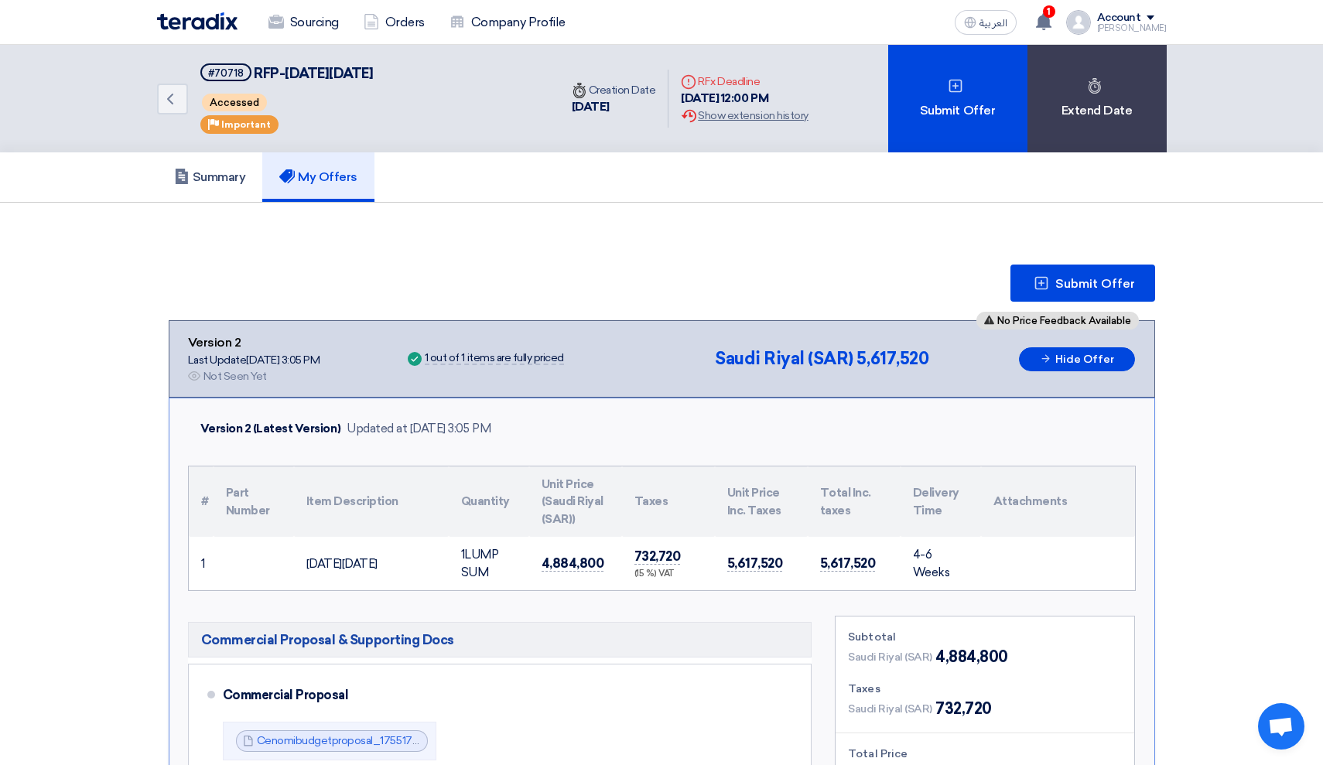
click at [775, 281] on div "Submit Offer" at bounding box center [662, 283] width 986 height 37
